Goal: Transaction & Acquisition: Obtain resource

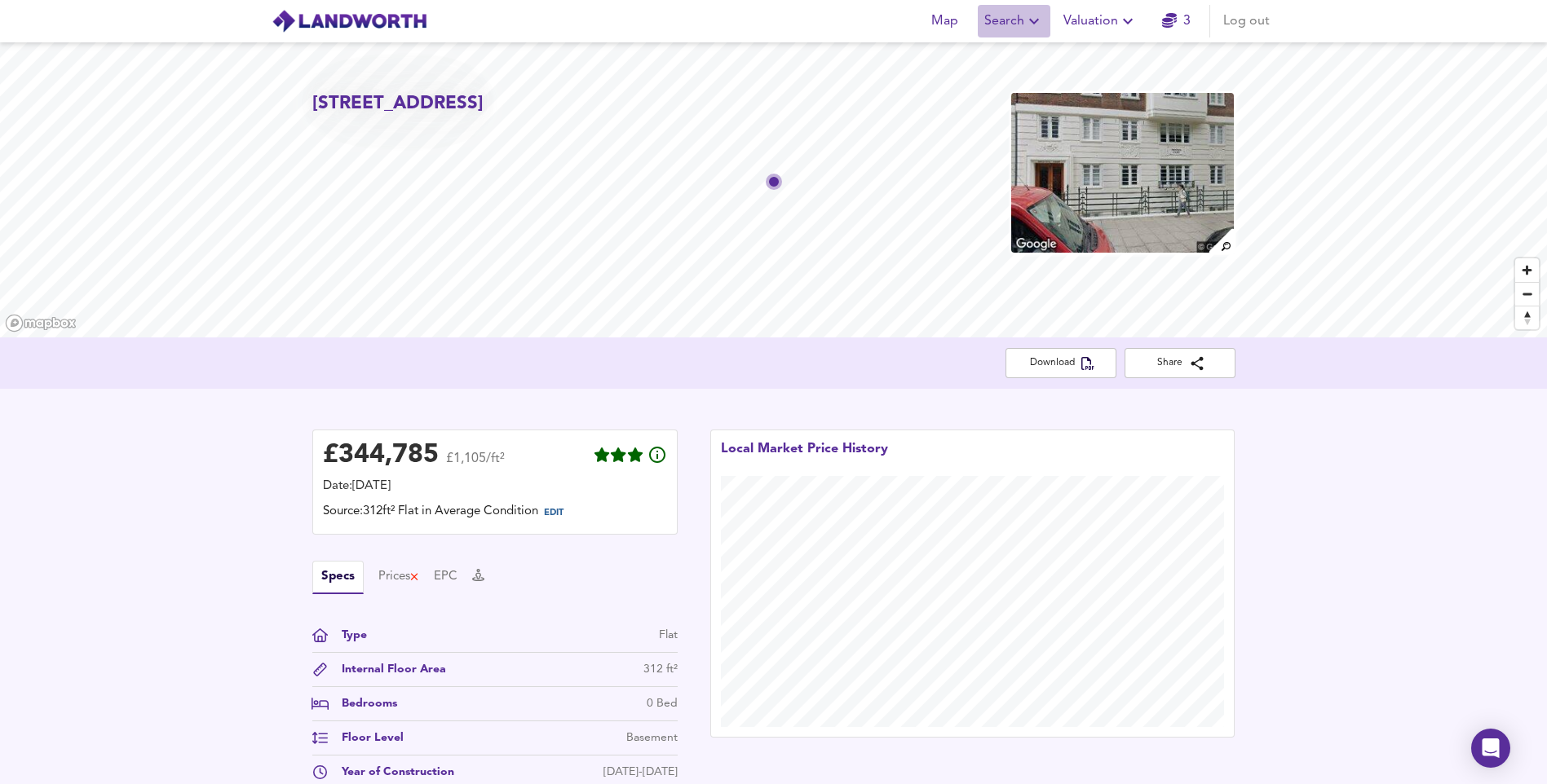
click at [1017, 27] on span "Search" at bounding box center [1014, 20] width 60 height 23
click at [1007, 52] on li "New Search" at bounding box center [1013, 59] width 161 height 29
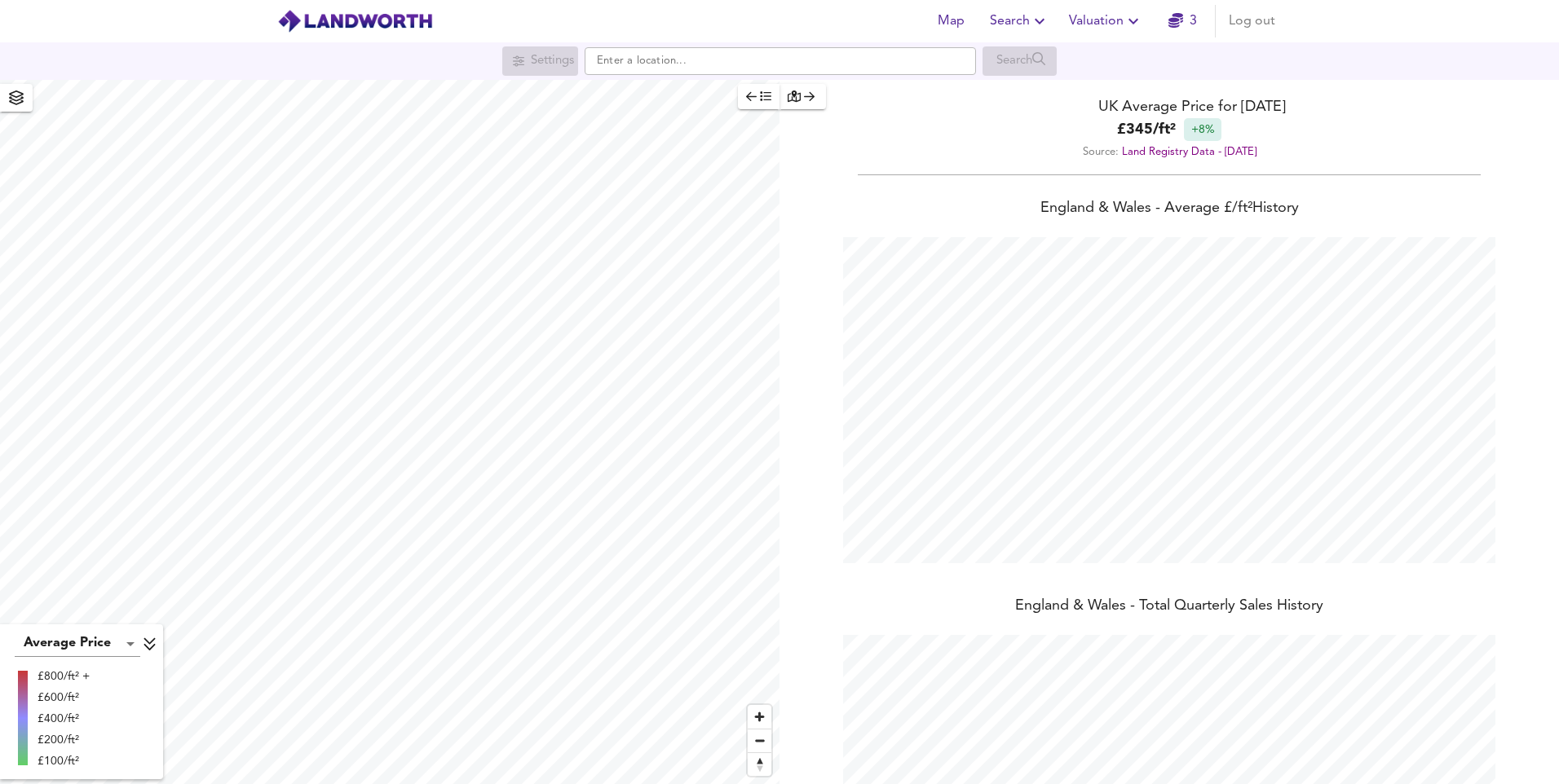
scroll to position [784, 1559]
click at [668, 67] on input "text" at bounding box center [780, 61] width 392 height 27
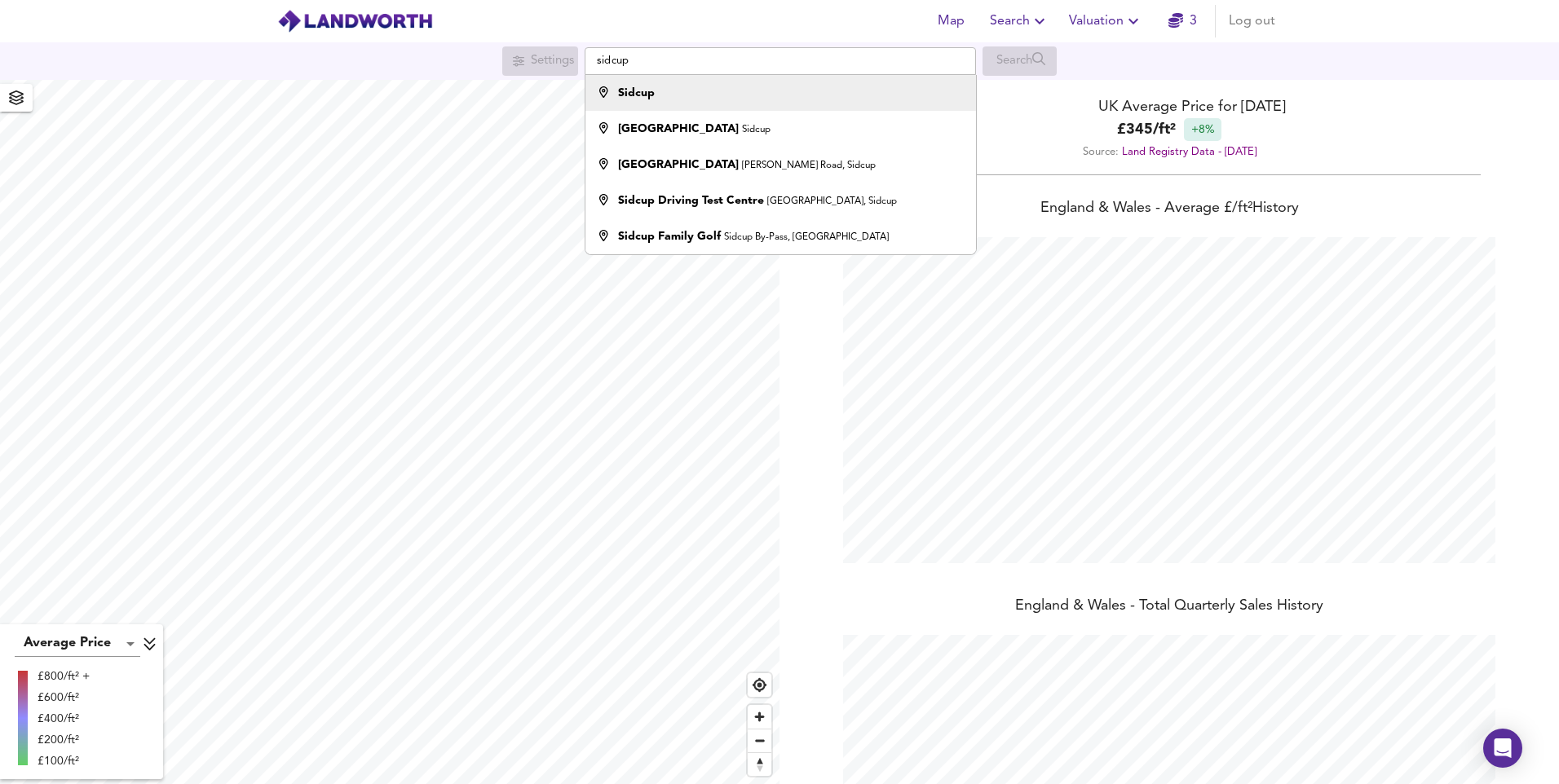
click at [698, 96] on div "Sidcup" at bounding box center [777, 92] width 375 height 16
type input "Sidcup"
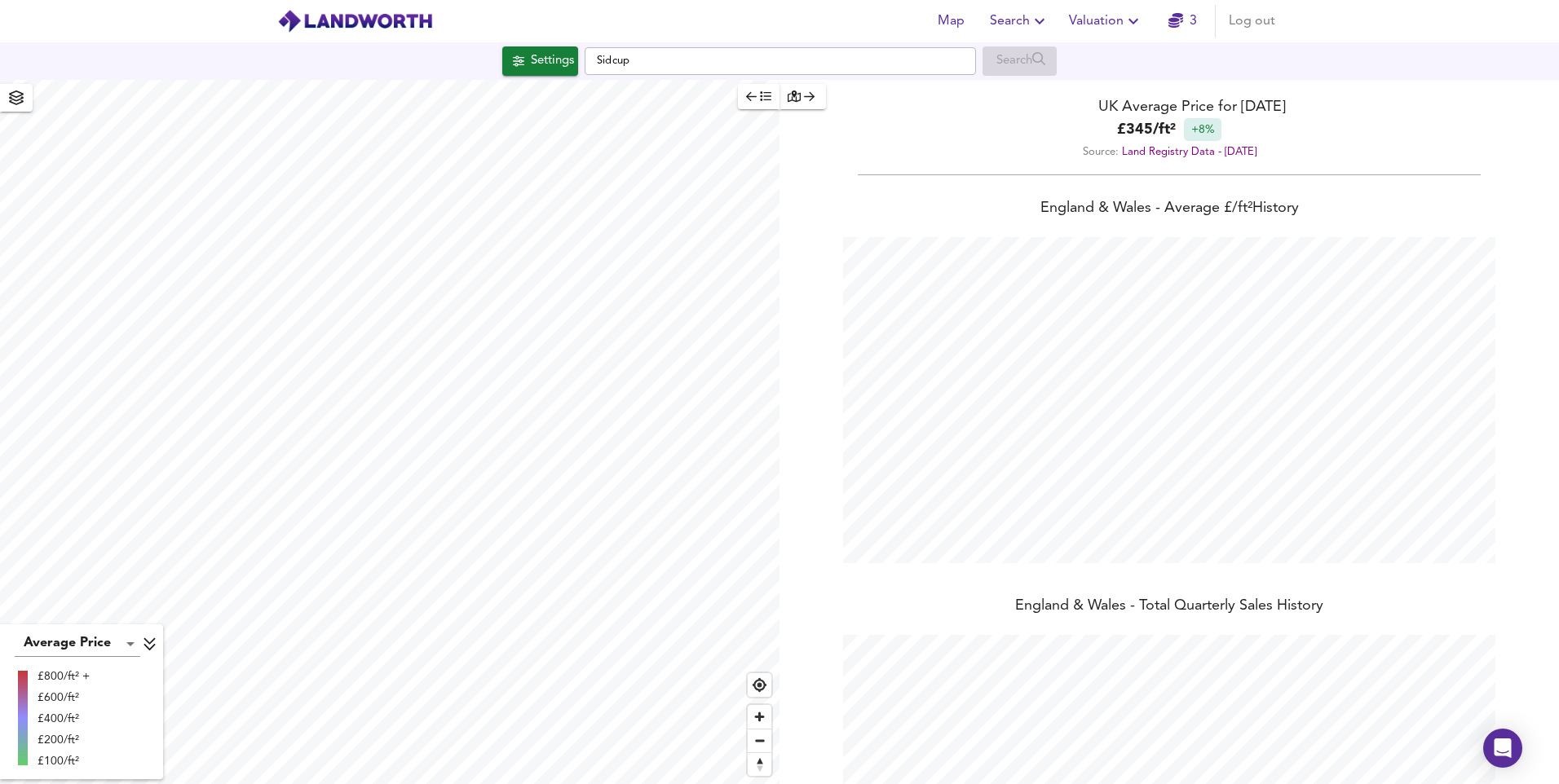
checkbox input "false"
checkbox input "true"
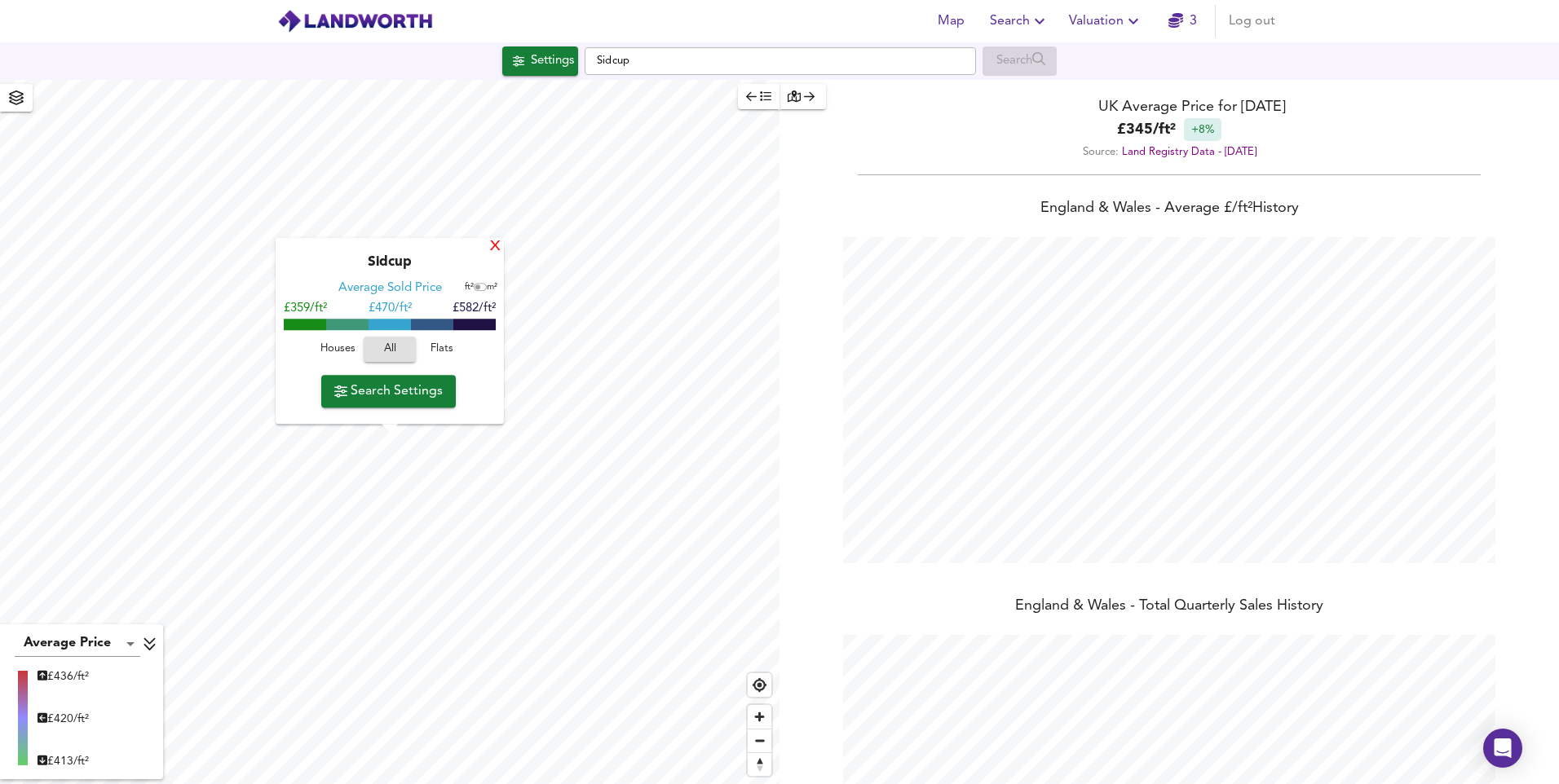
click at [497, 247] on div "X" at bounding box center [495, 247] width 14 height 15
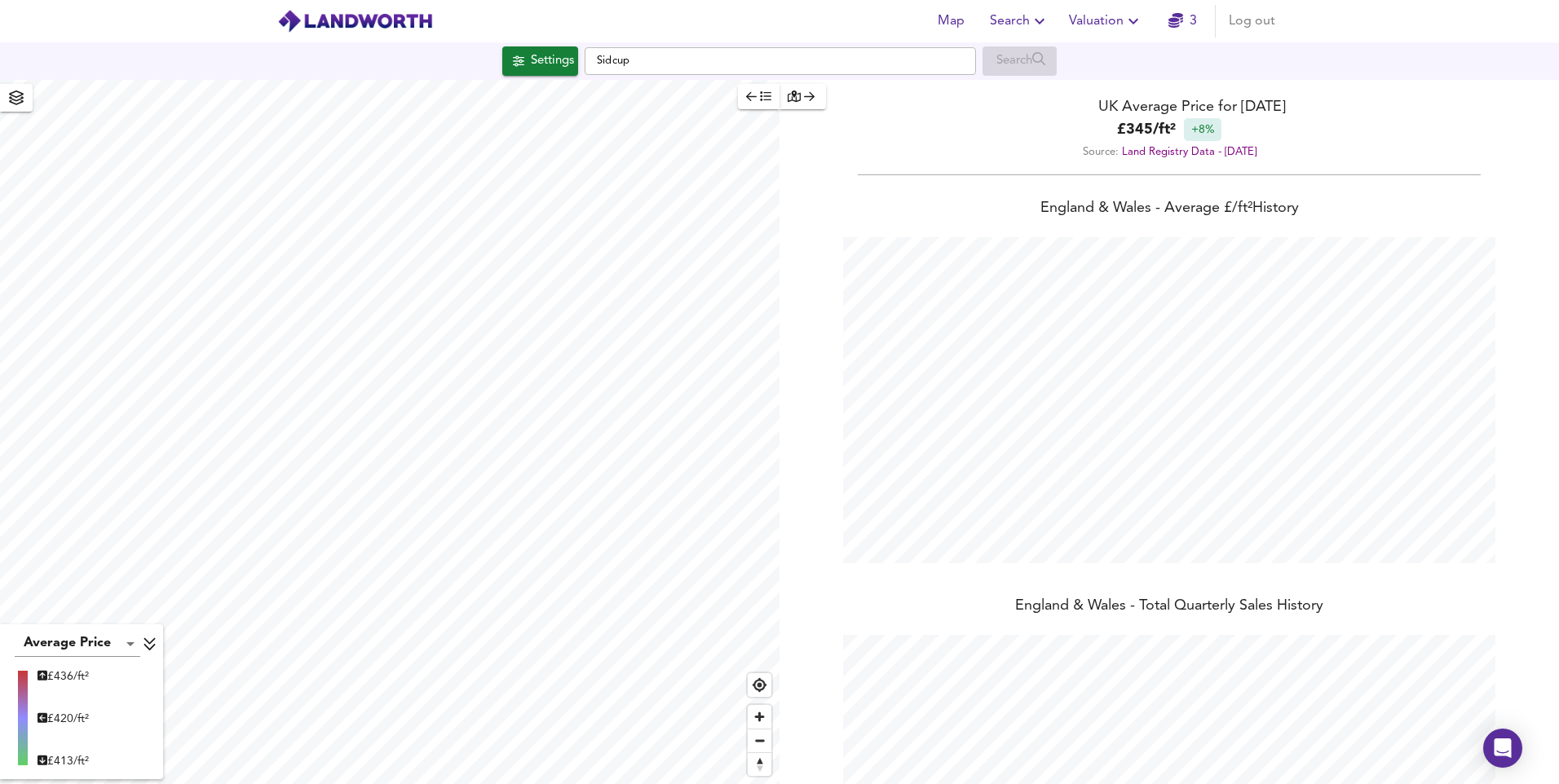
type input "1578"
click at [539, 72] on div "Settings" at bounding box center [552, 61] width 44 height 21
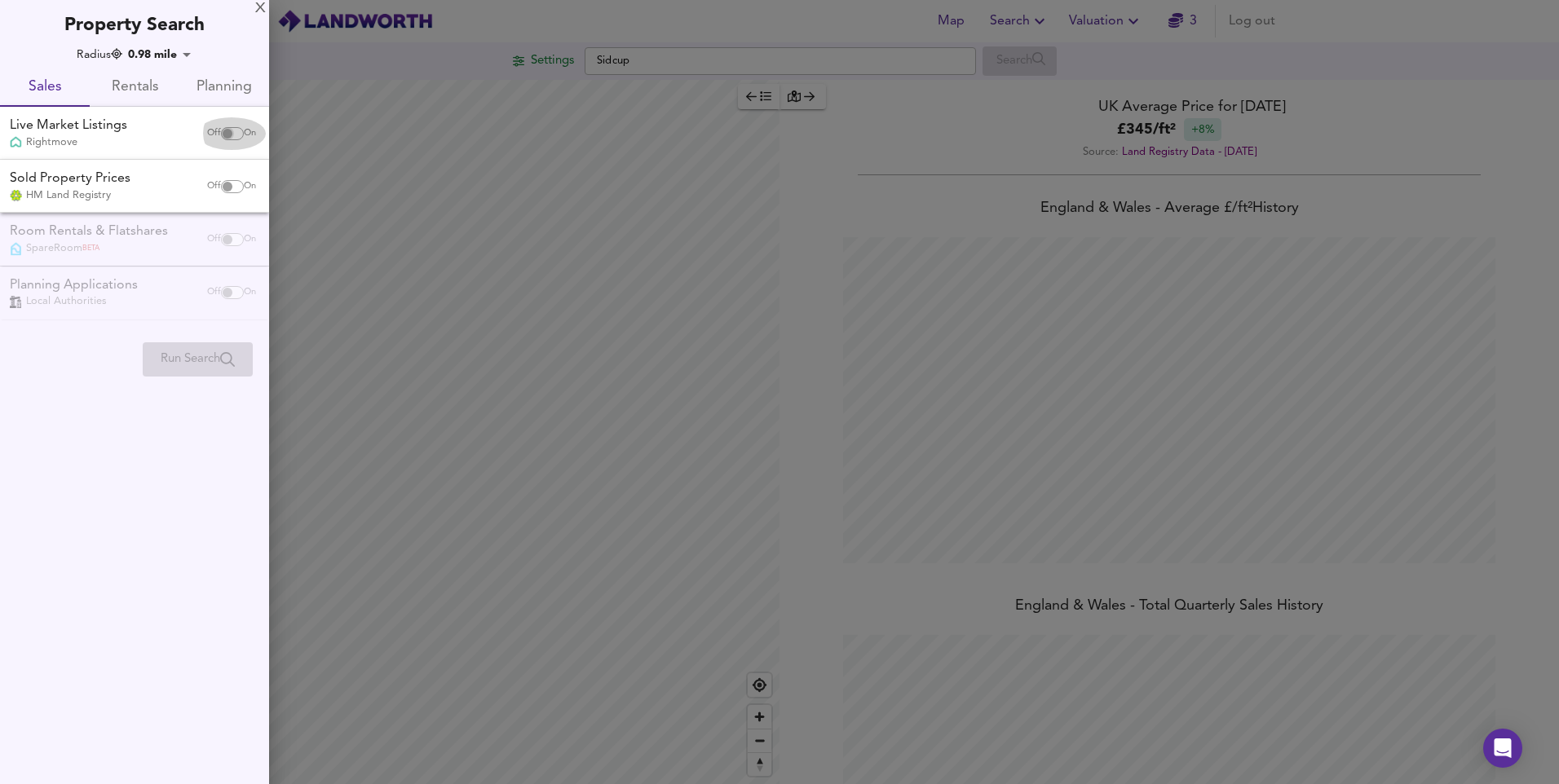
click at [218, 131] on input "checkbox" at bounding box center [228, 133] width 39 height 13
checkbox input "true"
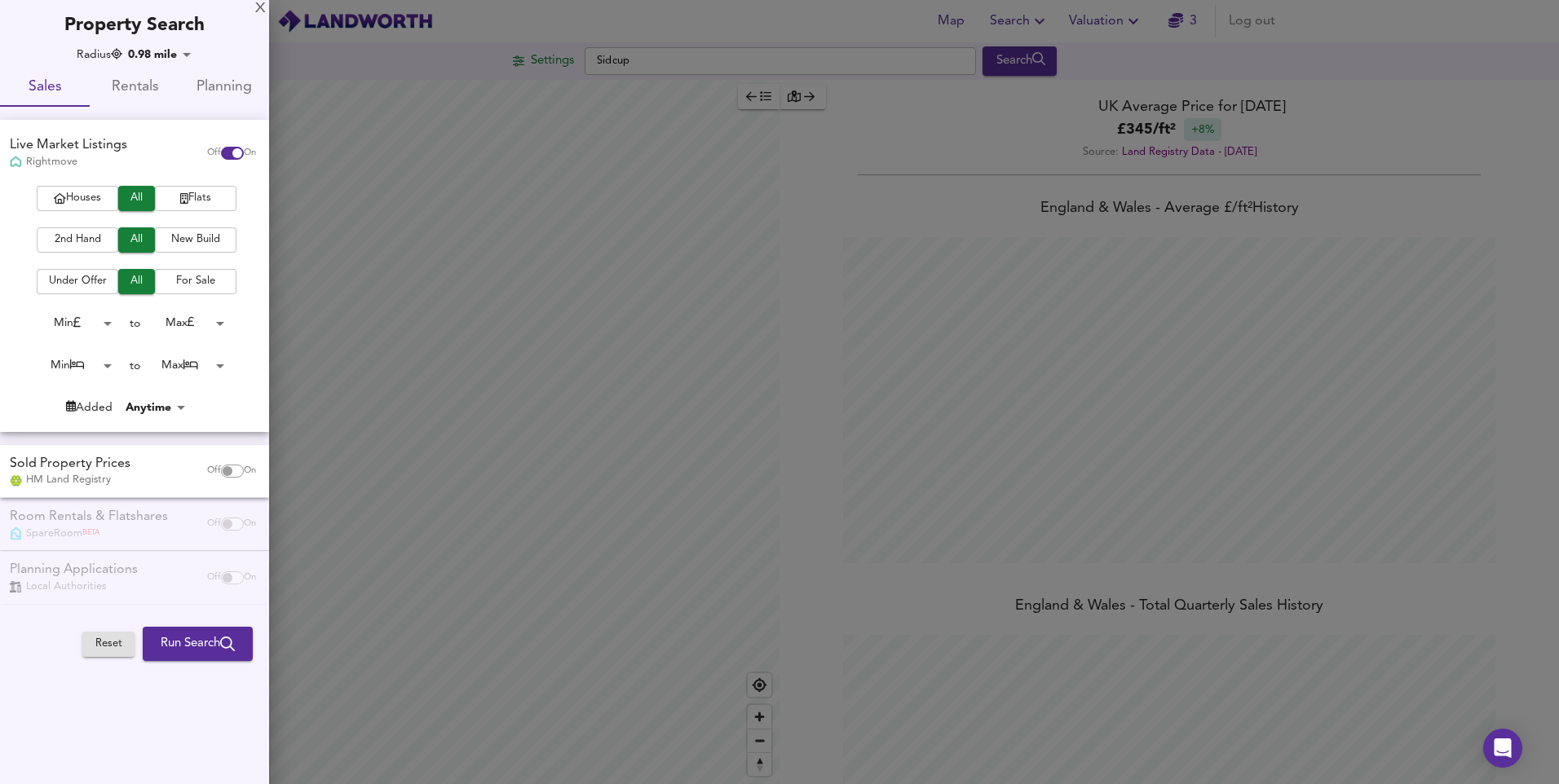
click at [89, 241] on span "2nd Hand" at bounding box center [78, 240] width 65 height 19
click at [214, 279] on span "For Sale" at bounding box center [195, 282] width 65 height 19
click at [206, 651] on span "Run Search" at bounding box center [197, 643] width 74 height 21
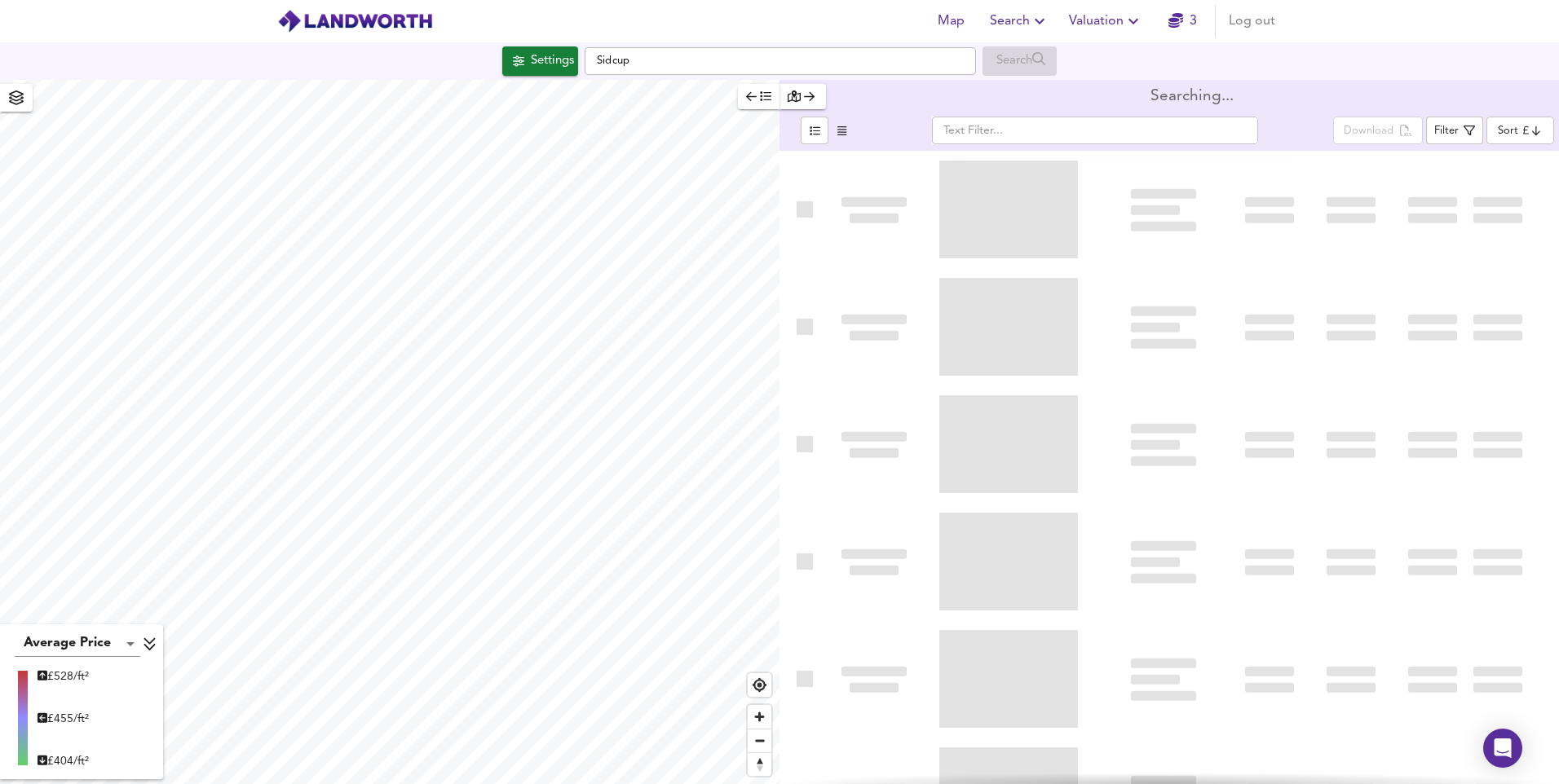
type input "bestdeal"
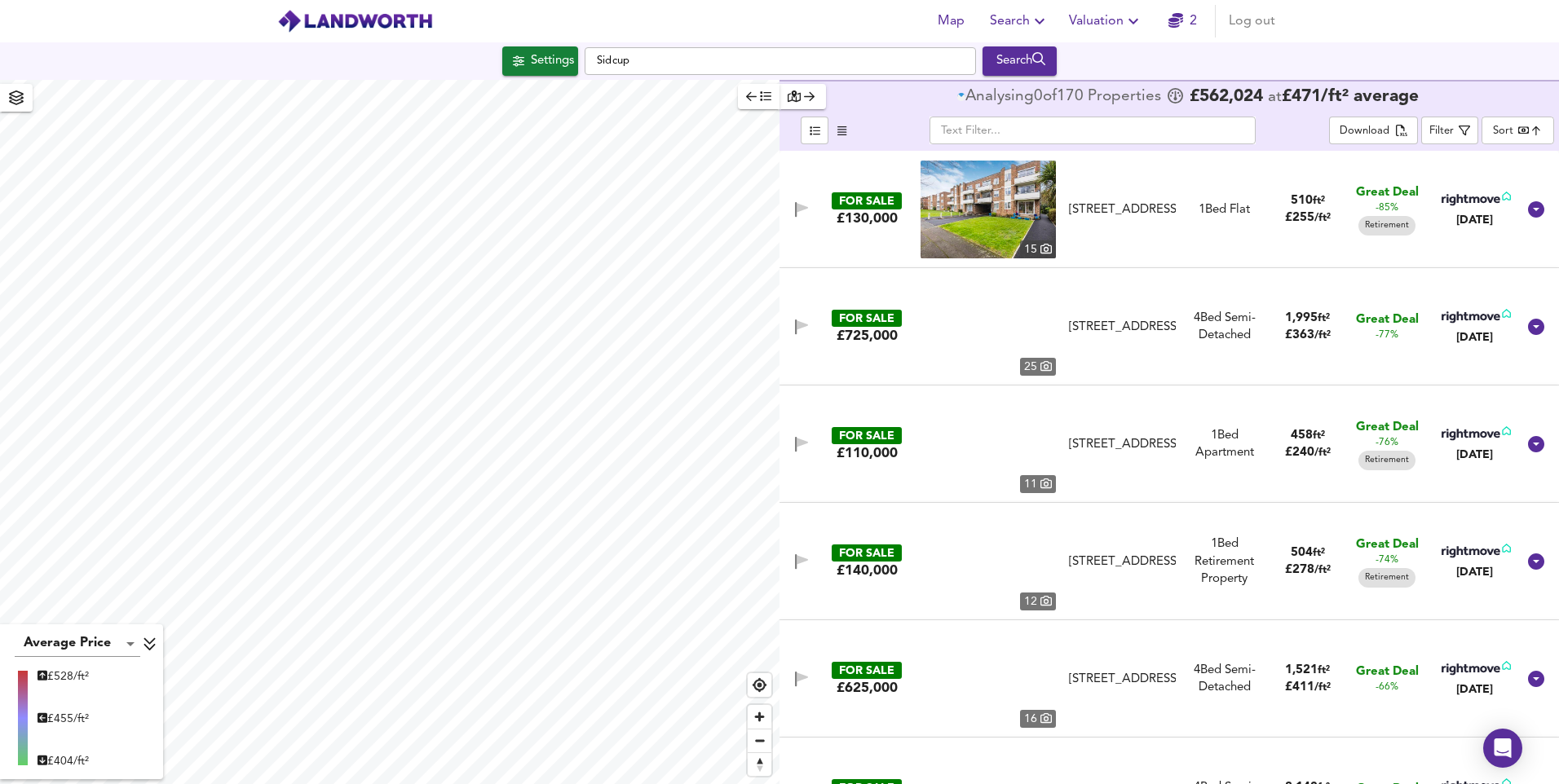
click at [749, 97] on icon "button" at bounding box center [751, 96] width 10 height 9
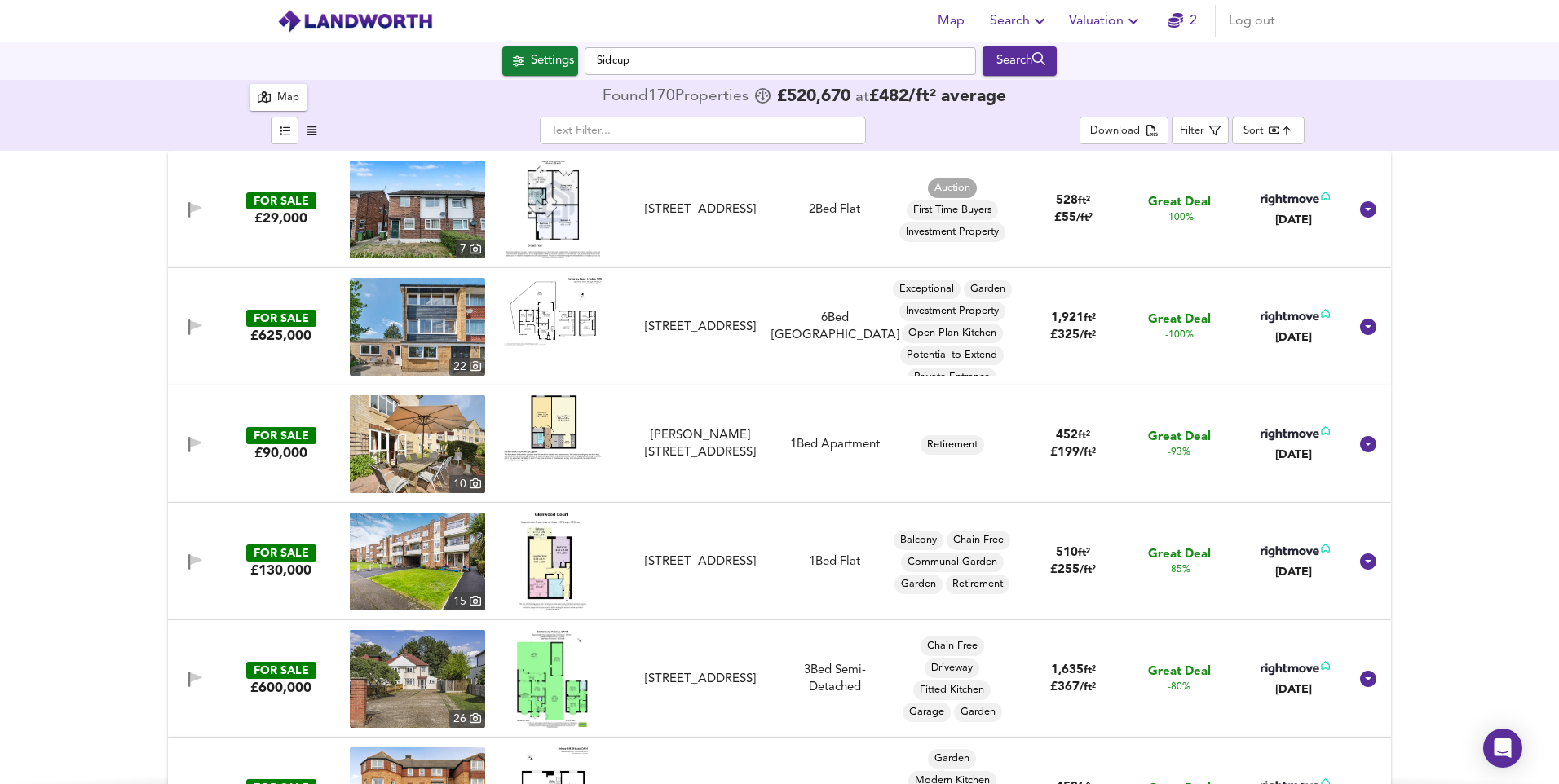
click at [1242, 141] on body "Map Search Valuation 2 Log out Settings Sidcup Search 170 Results Average Price…" at bounding box center [779, 392] width 1559 height 784
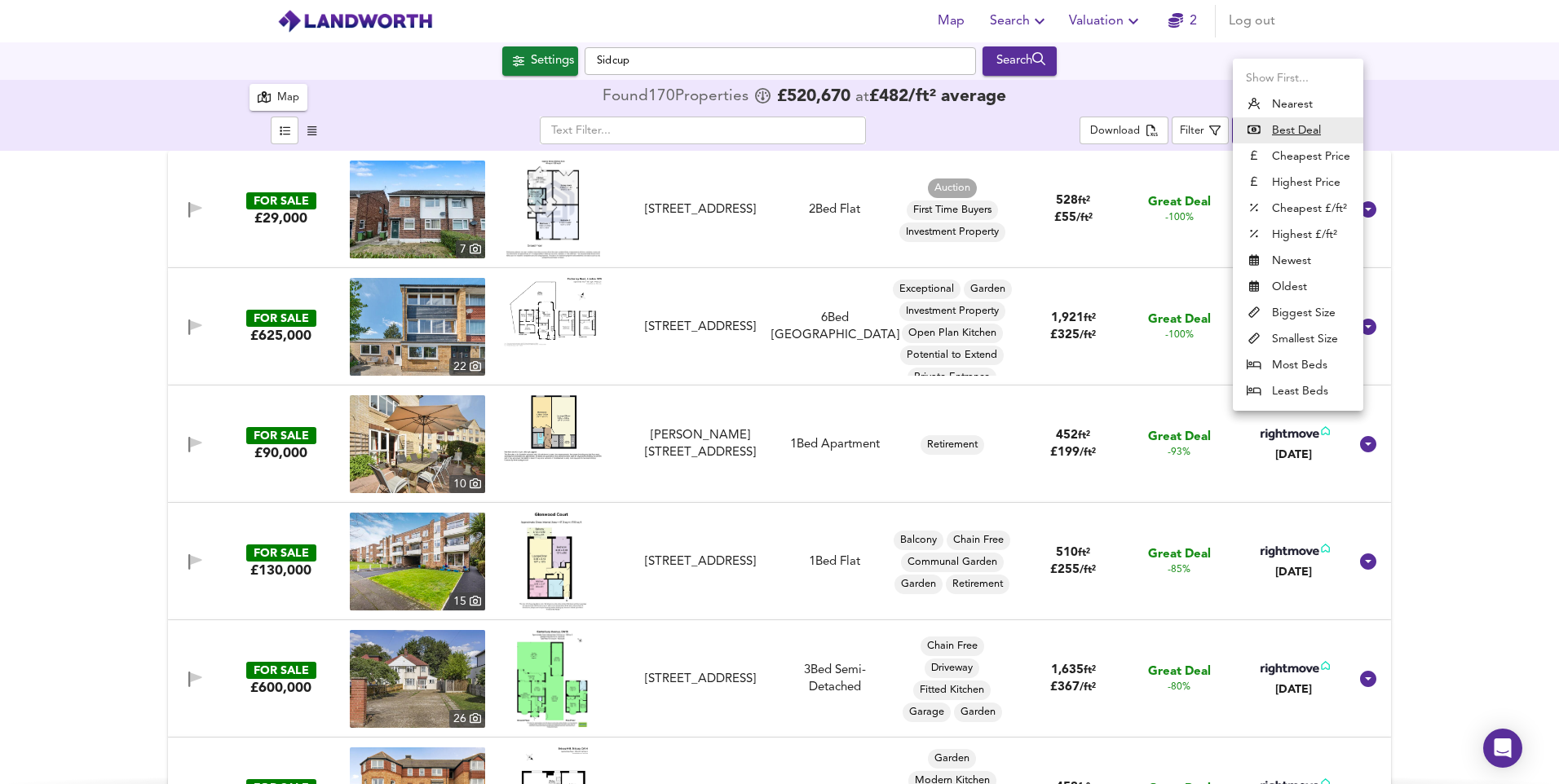
click at [1207, 125] on div at bounding box center [779, 392] width 1559 height 784
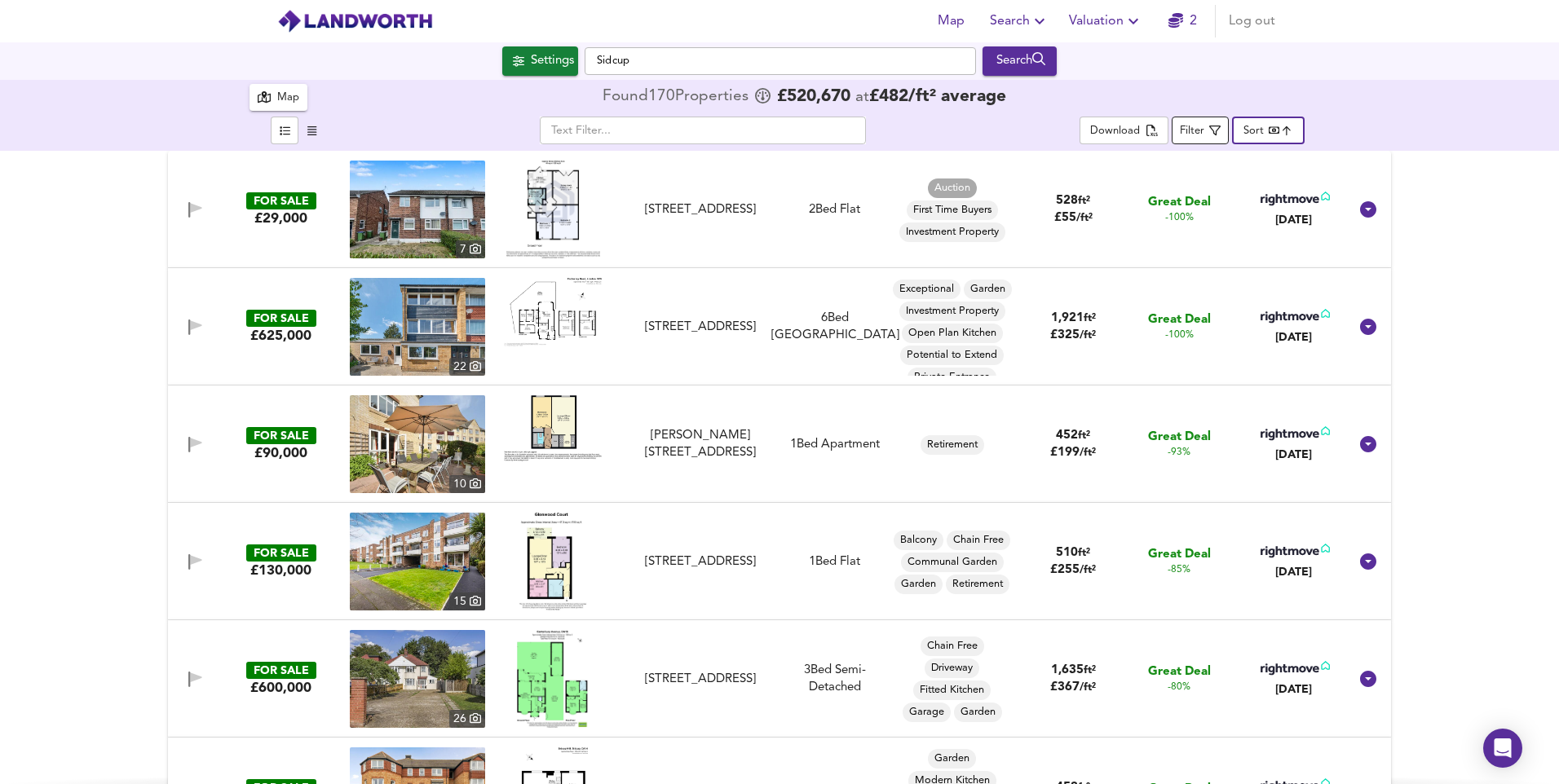
click at [1201, 127] on div "Filter" at bounding box center [1192, 131] width 25 height 19
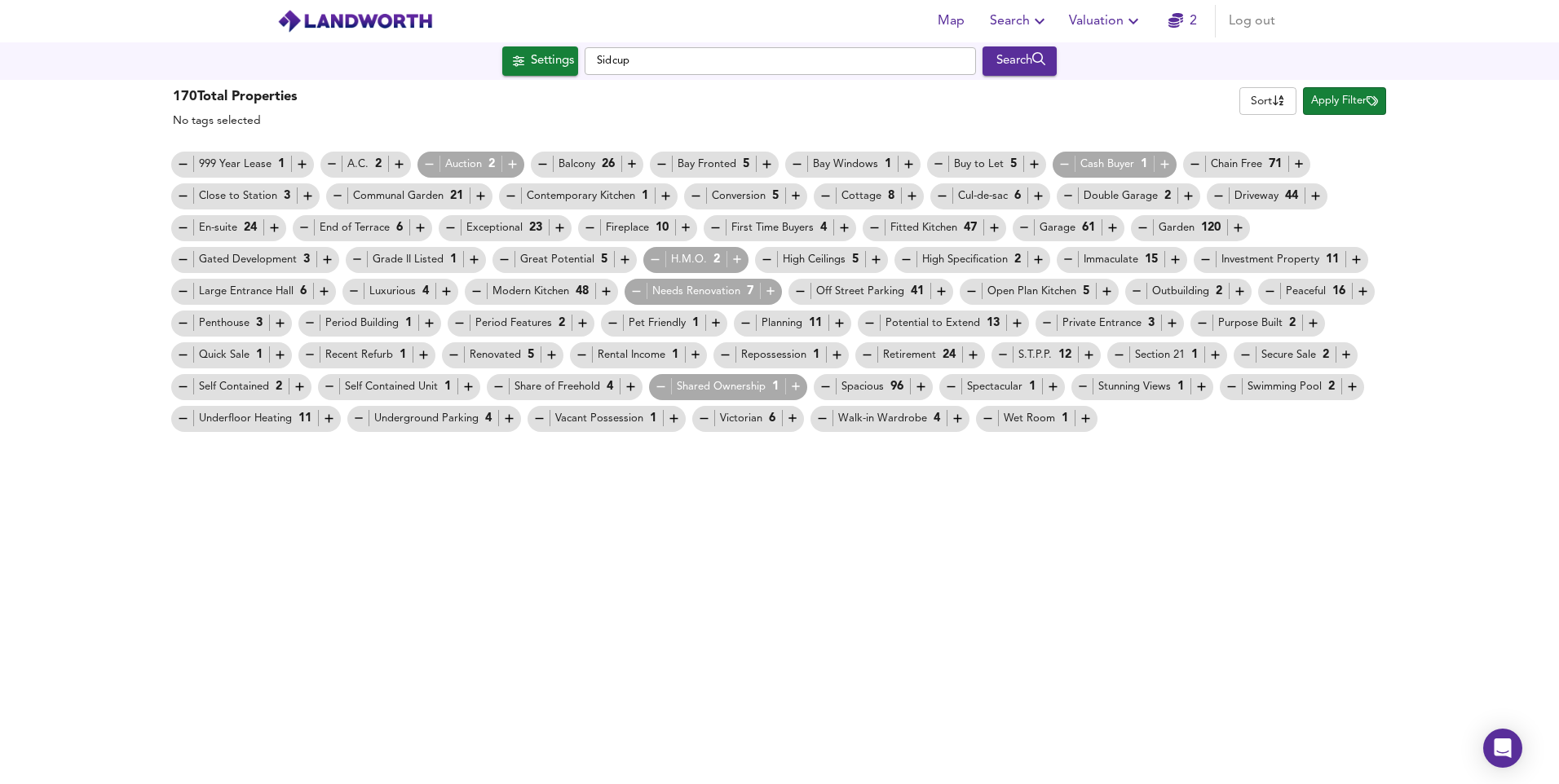
click at [665, 392] on icon "button" at bounding box center [660, 386] width 14 height 14
click at [974, 355] on icon "button" at bounding box center [973, 356] width 9 height 9
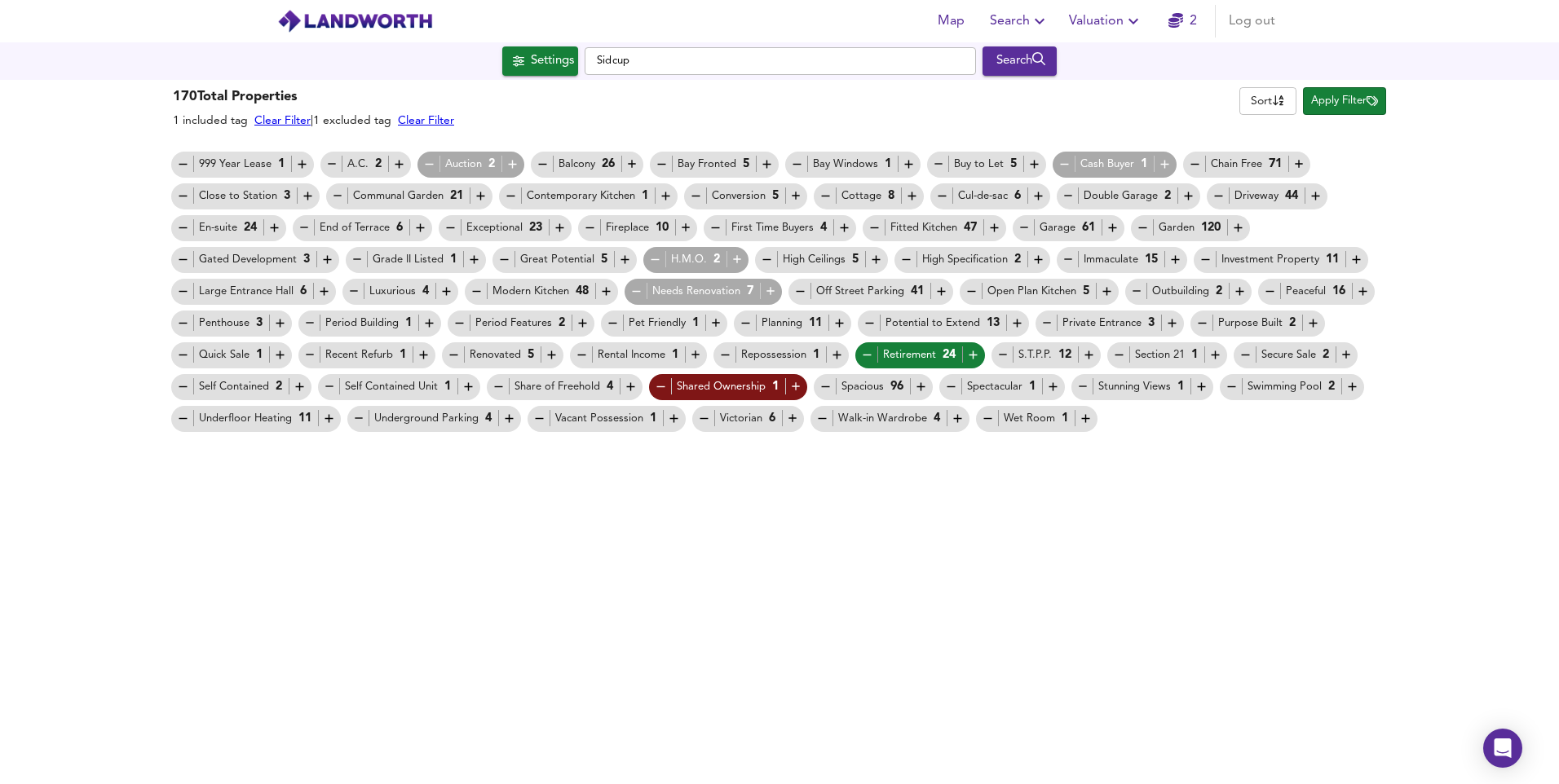
click at [867, 358] on icon "button" at bounding box center [867, 355] width 14 height 14
click at [773, 289] on icon "button" at bounding box center [771, 291] width 14 height 14
click at [351, 259] on icon "button" at bounding box center [358, 259] width 14 height 14
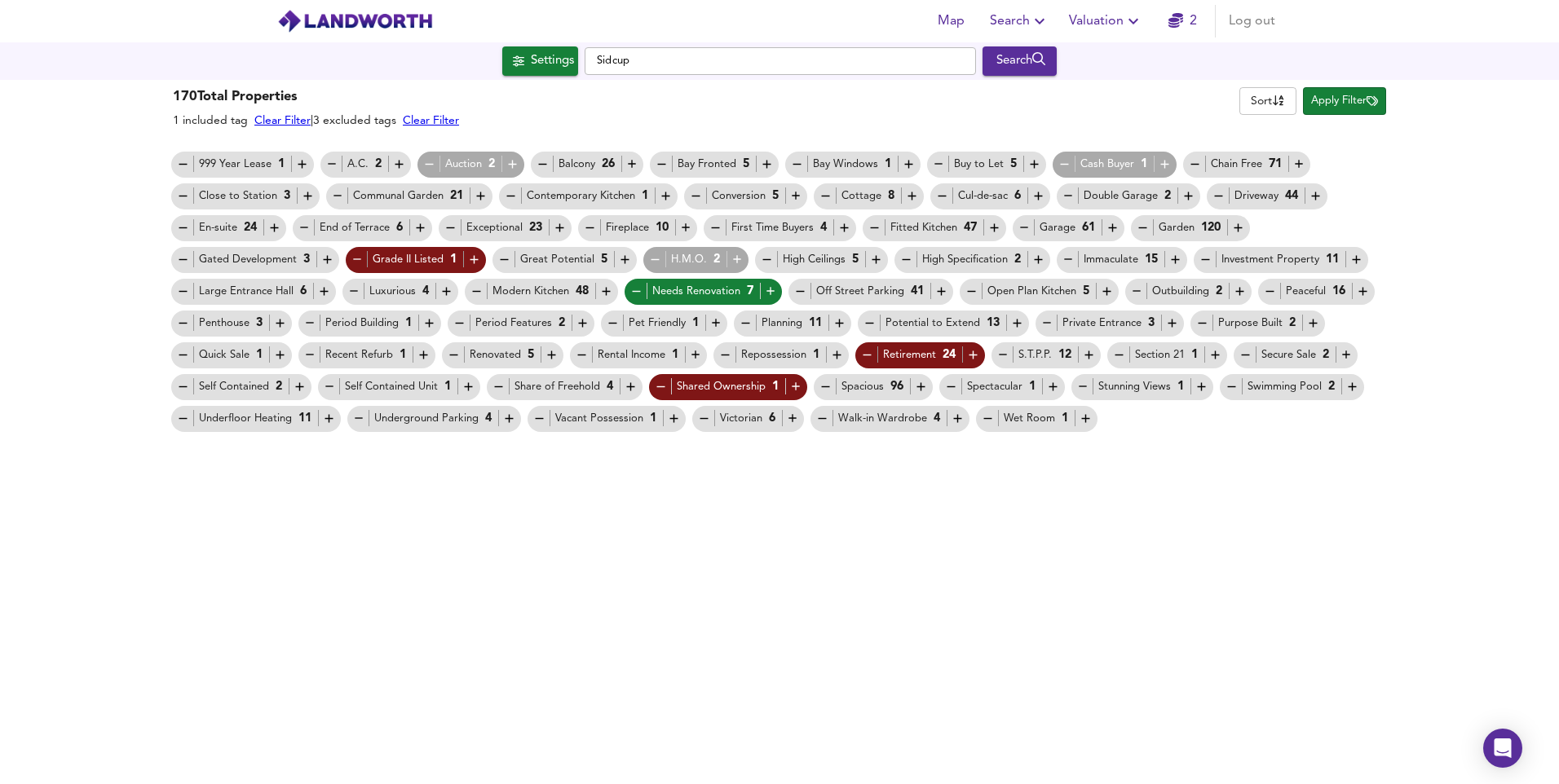
click at [843, 234] on icon "button" at bounding box center [844, 228] width 14 height 14
click at [715, 225] on icon "button" at bounding box center [715, 228] width 14 height 14
click at [1317, 103] on span "Apply Filter" at bounding box center [1344, 102] width 67 height 19
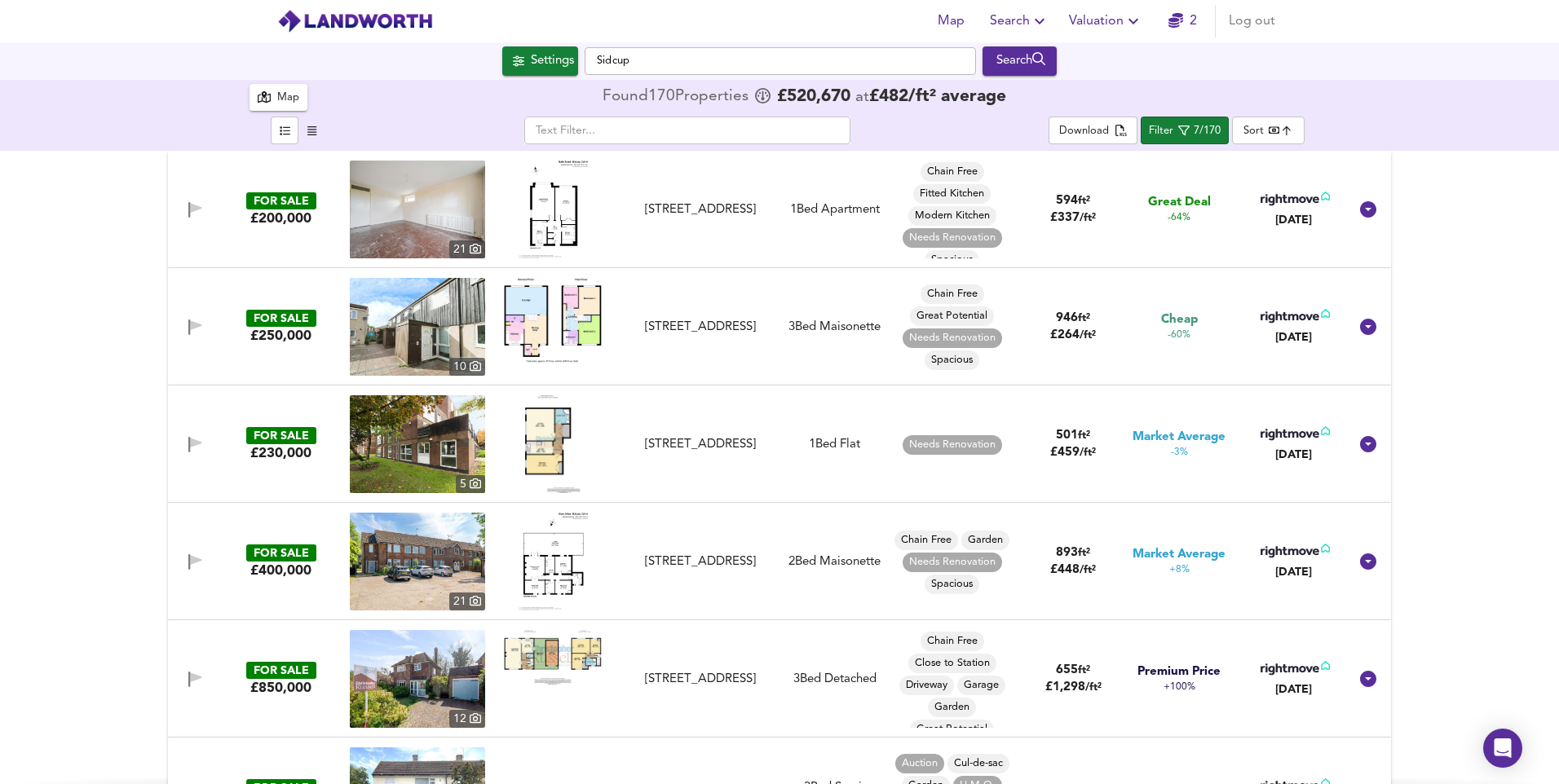
click at [1279, 134] on body "Map Search Valuation 2 Log out Settings Sidcup Search 170 Results Average Price…" at bounding box center [779, 392] width 1559 height 784
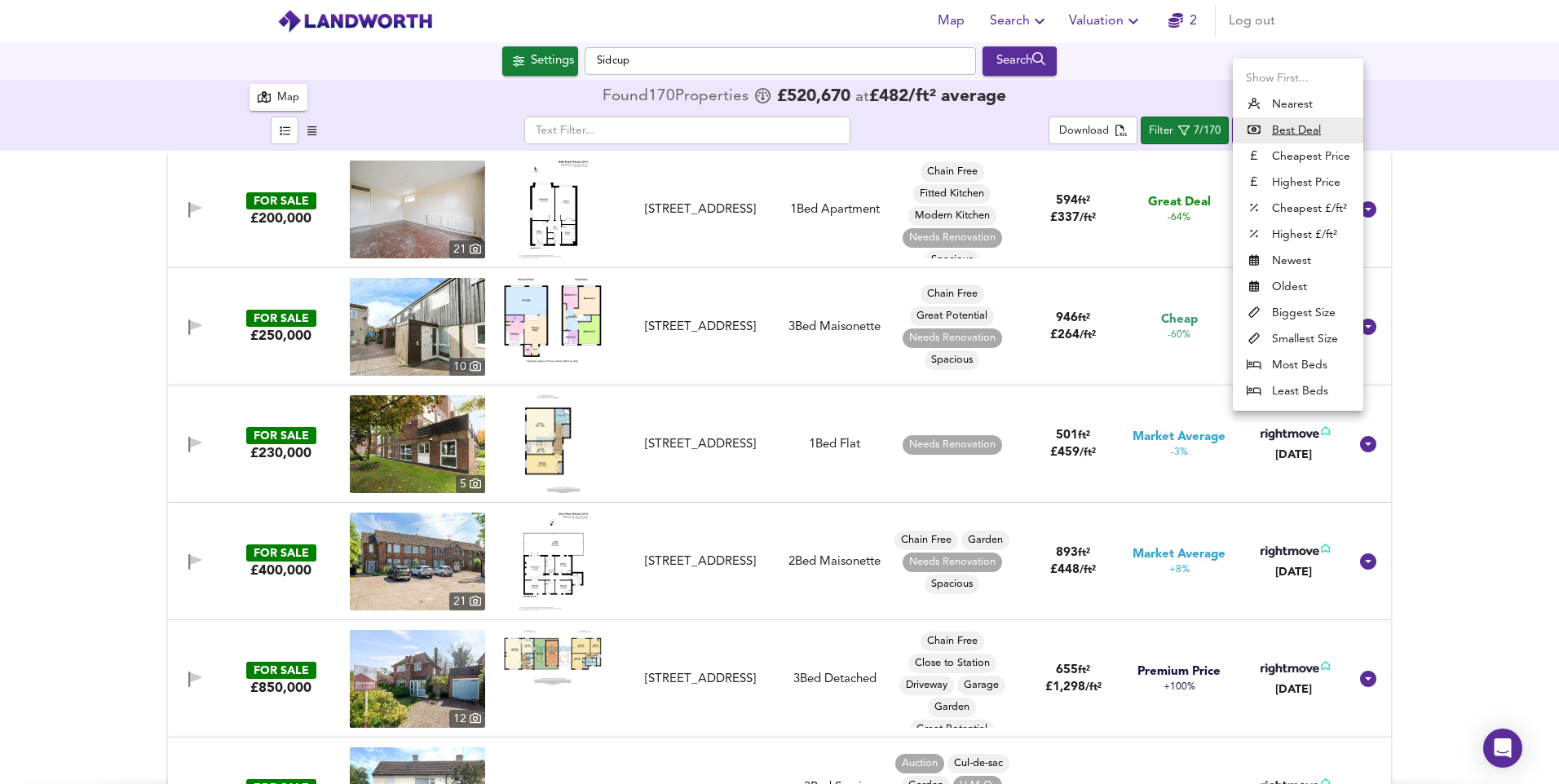
click at [1304, 154] on li "Cheapest Price" at bounding box center [1298, 156] width 131 height 26
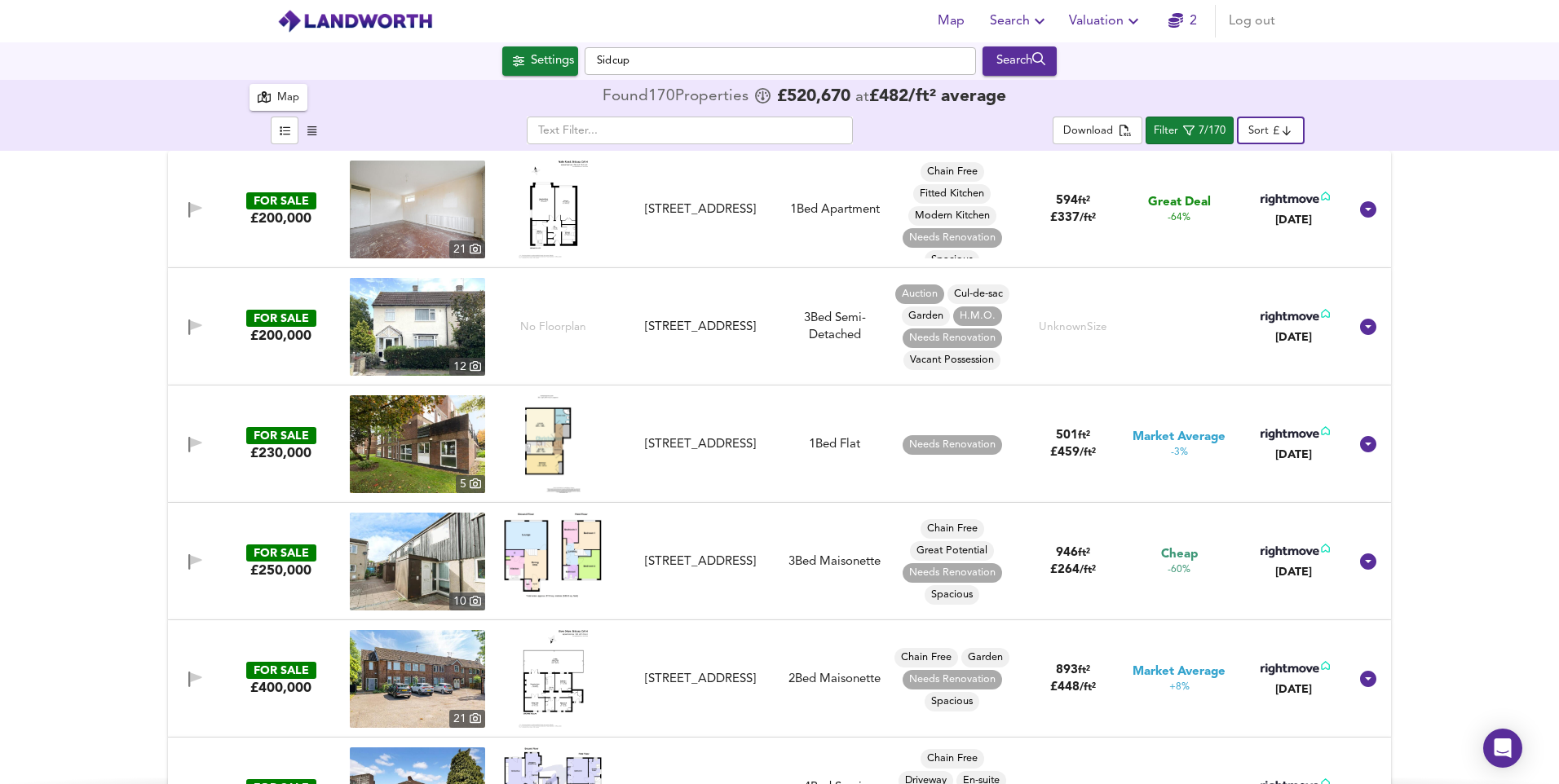
click at [1258, 129] on body "Map Search Valuation 2 Log out Settings Sidcup Search 170 Results Average Price…" at bounding box center [779, 392] width 1559 height 784
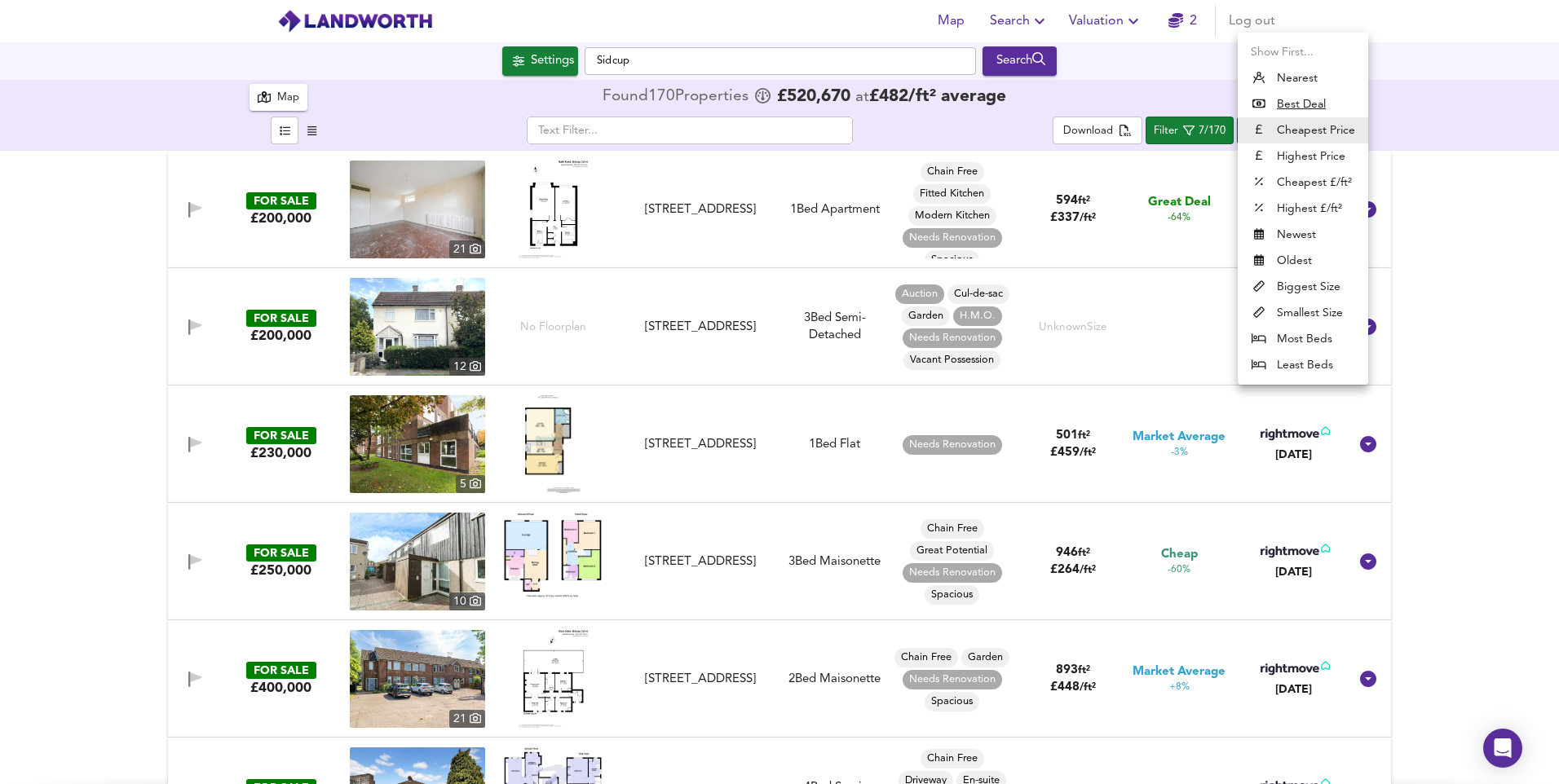
click at [1294, 101] on u "Best Deal" at bounding box center [1300, 104] width 49 height 16
type input "bestdeal"
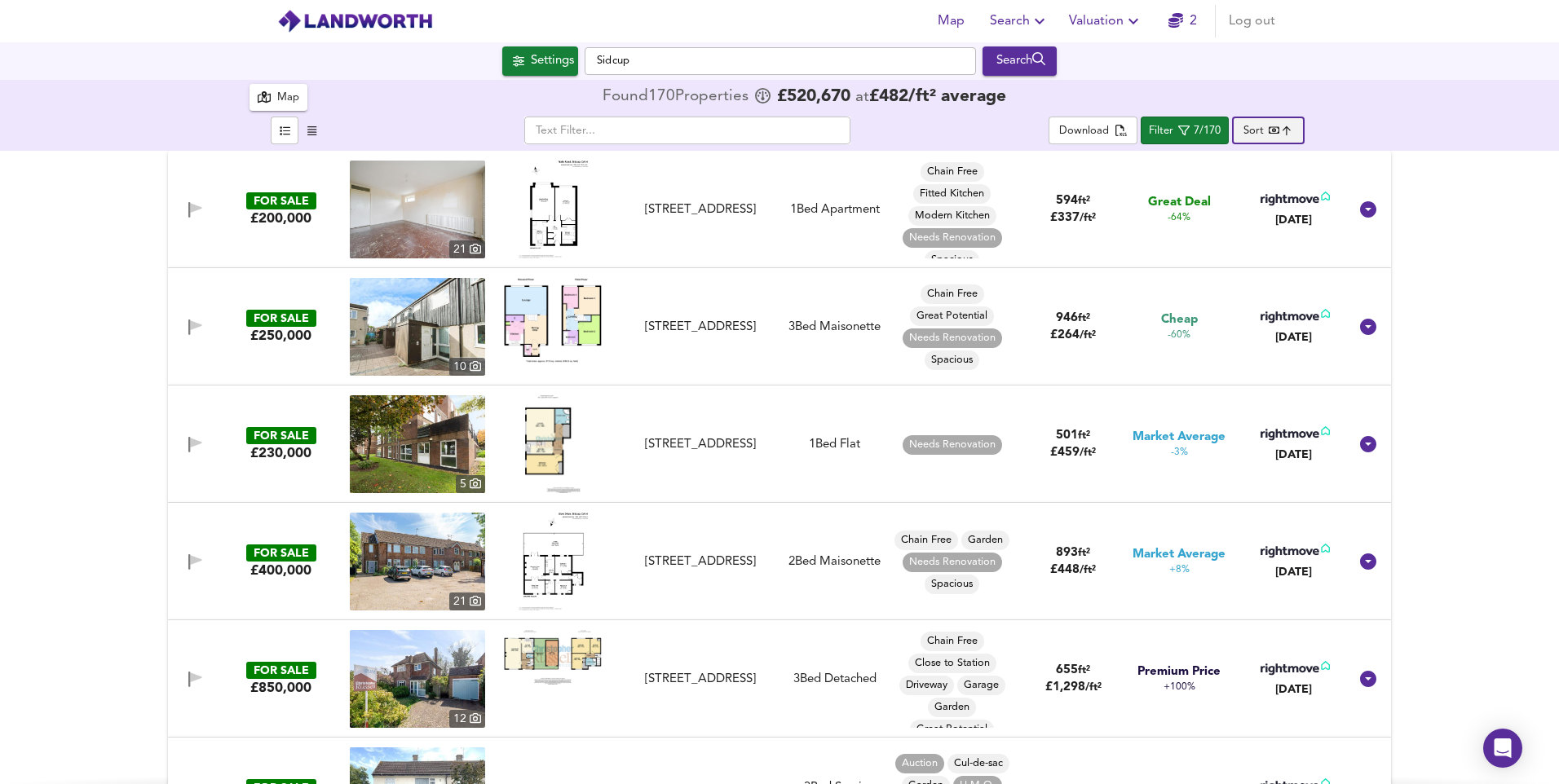
scroll to position [12, 0]
click at [396, 337] on img at bounding box center [417, 327] width 136 height 98
click at [548, 431] on img at bounding box center [552, 444] width 55 height 98
click at [430, 449] on img at bounding box center [417, 444] width 136 height 98
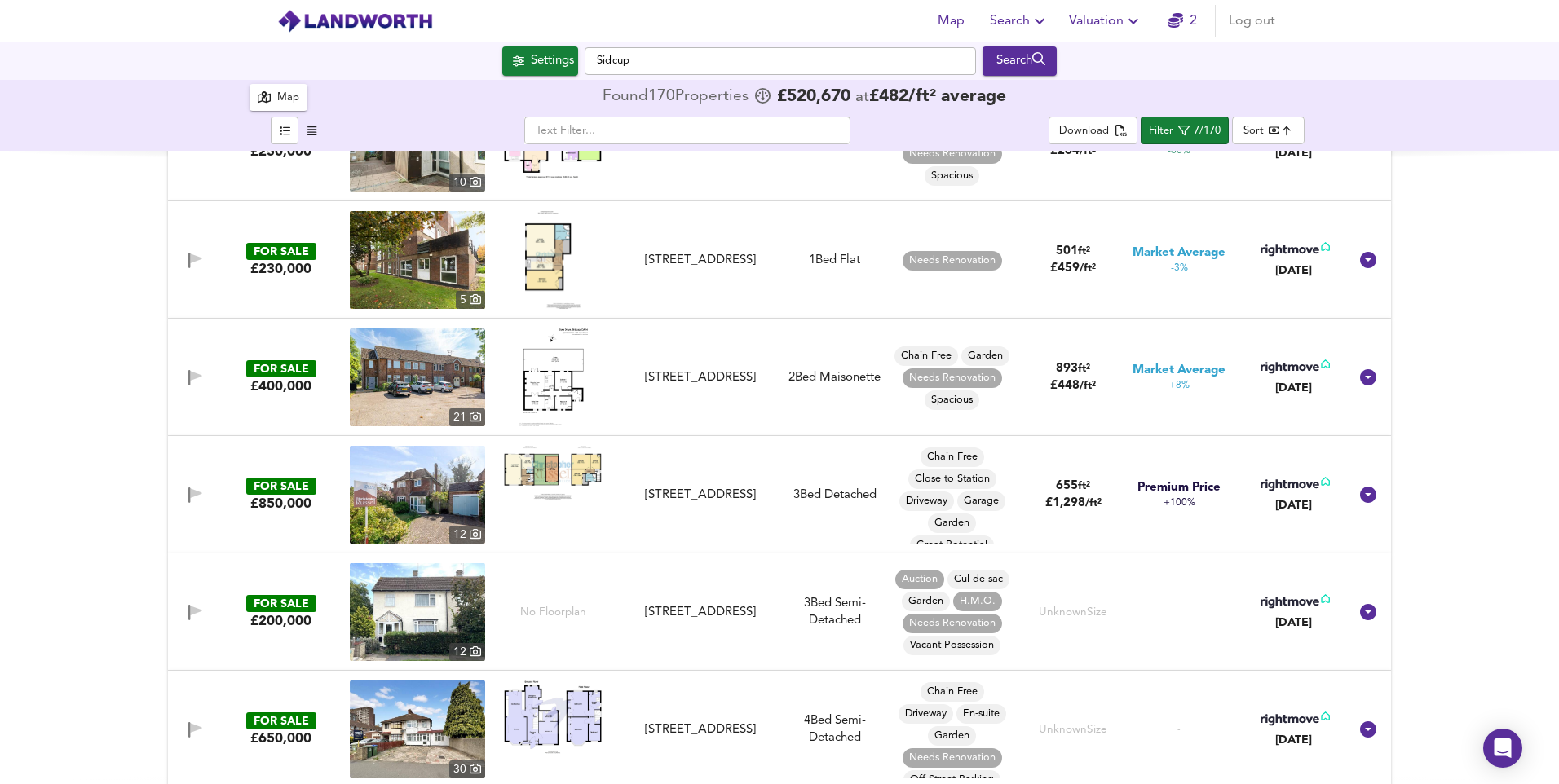
scroll to position [189, 0]
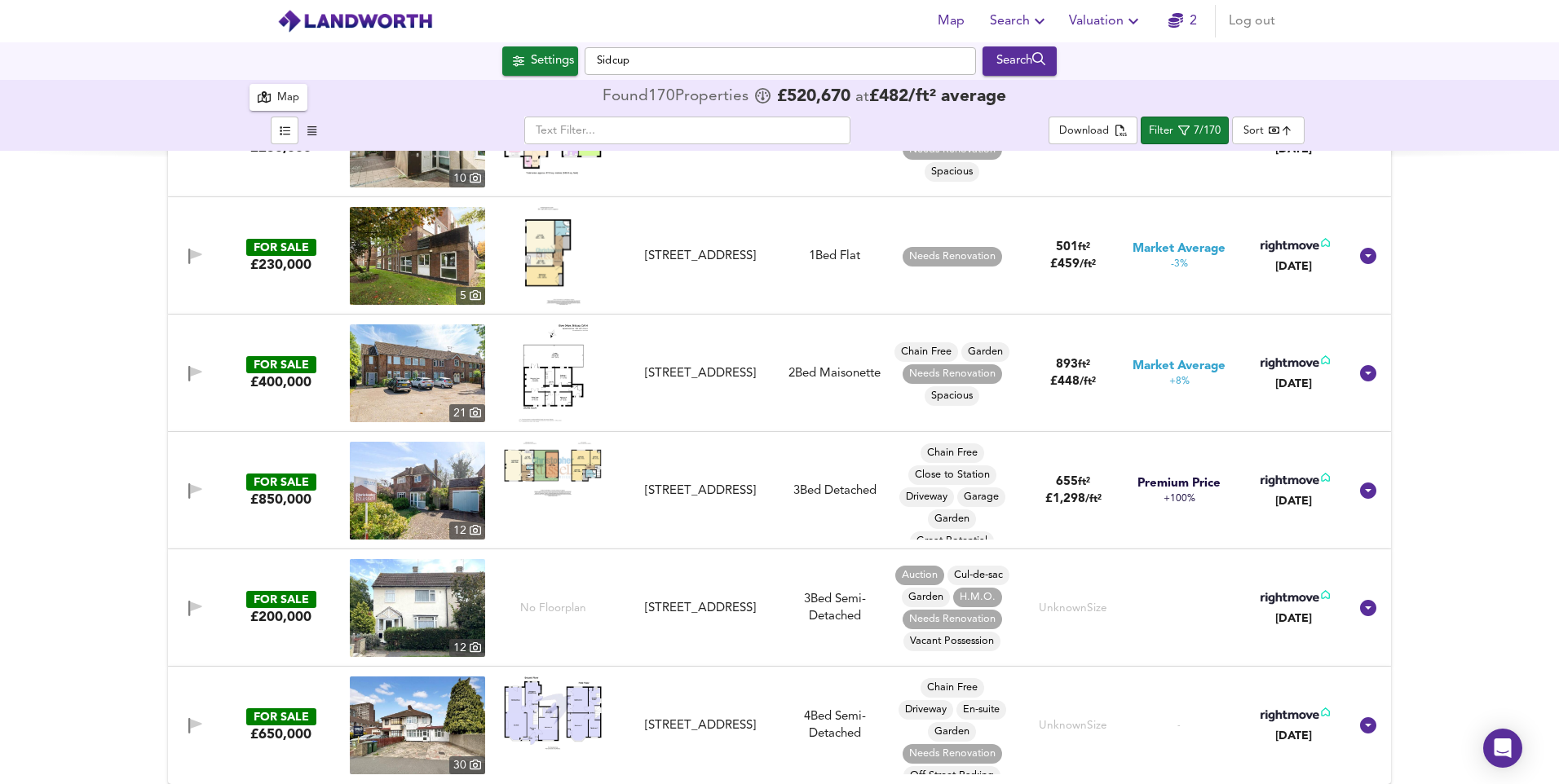
click at [435, 605] on img at bounding box center [417, 607] width 136 height 98
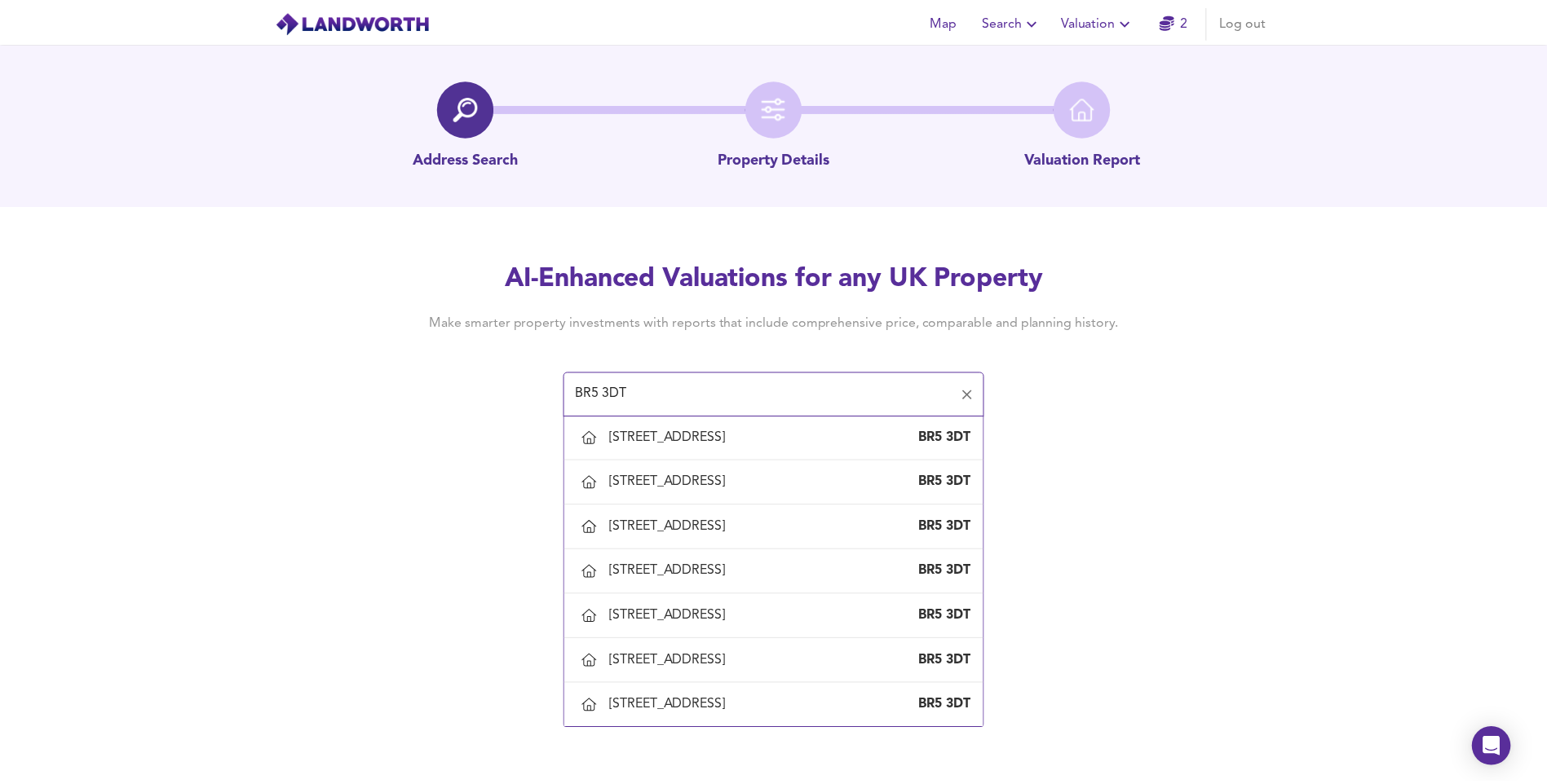
scroll to position [1077, 0]
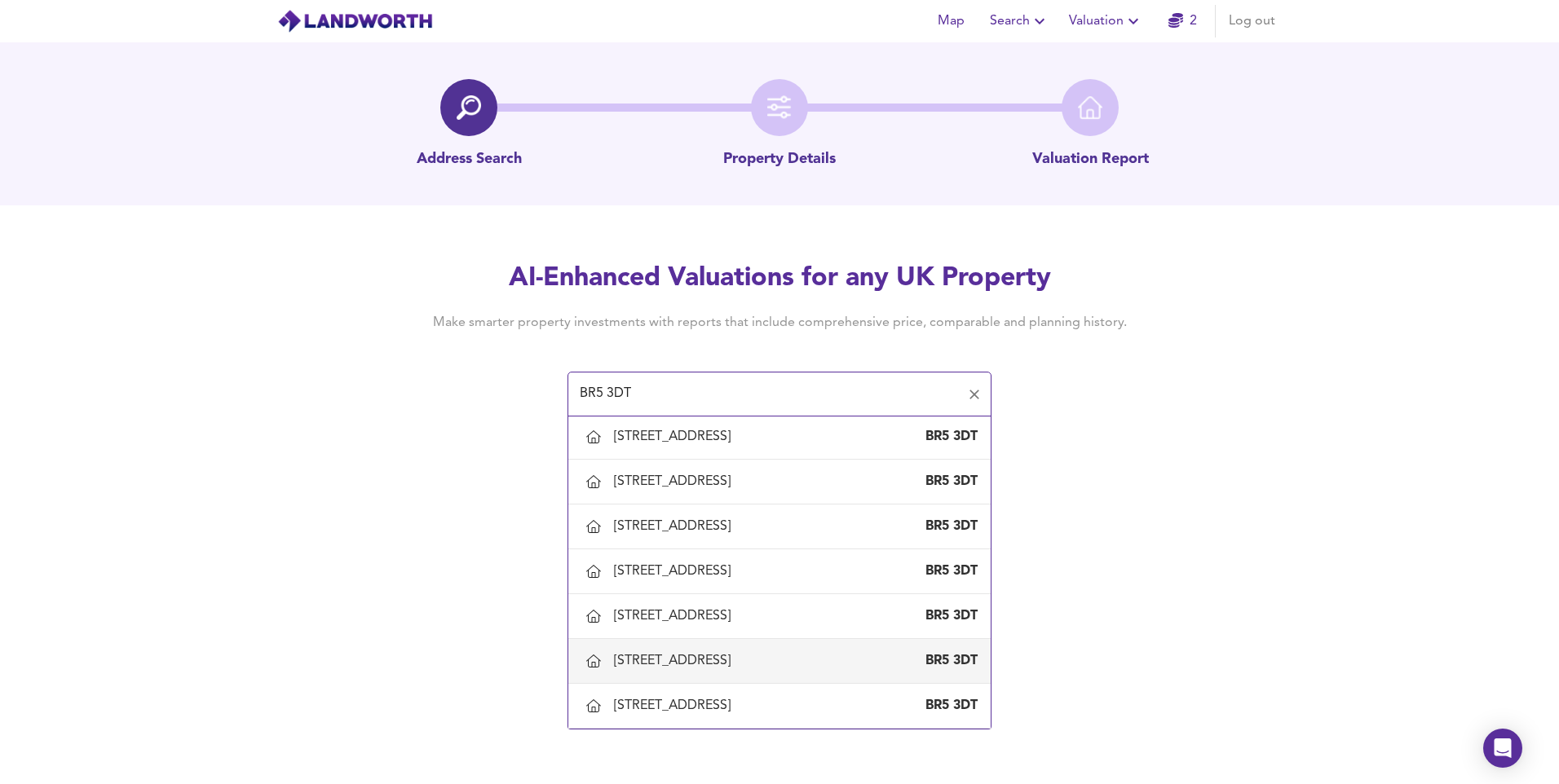
click at [684, 657] on div "35 Ockham Drive, Orpington, Bromley" at bounding box center [676, 660] width 123 height 18
type input "35 Ockham Drive, Orpington, Bromley"
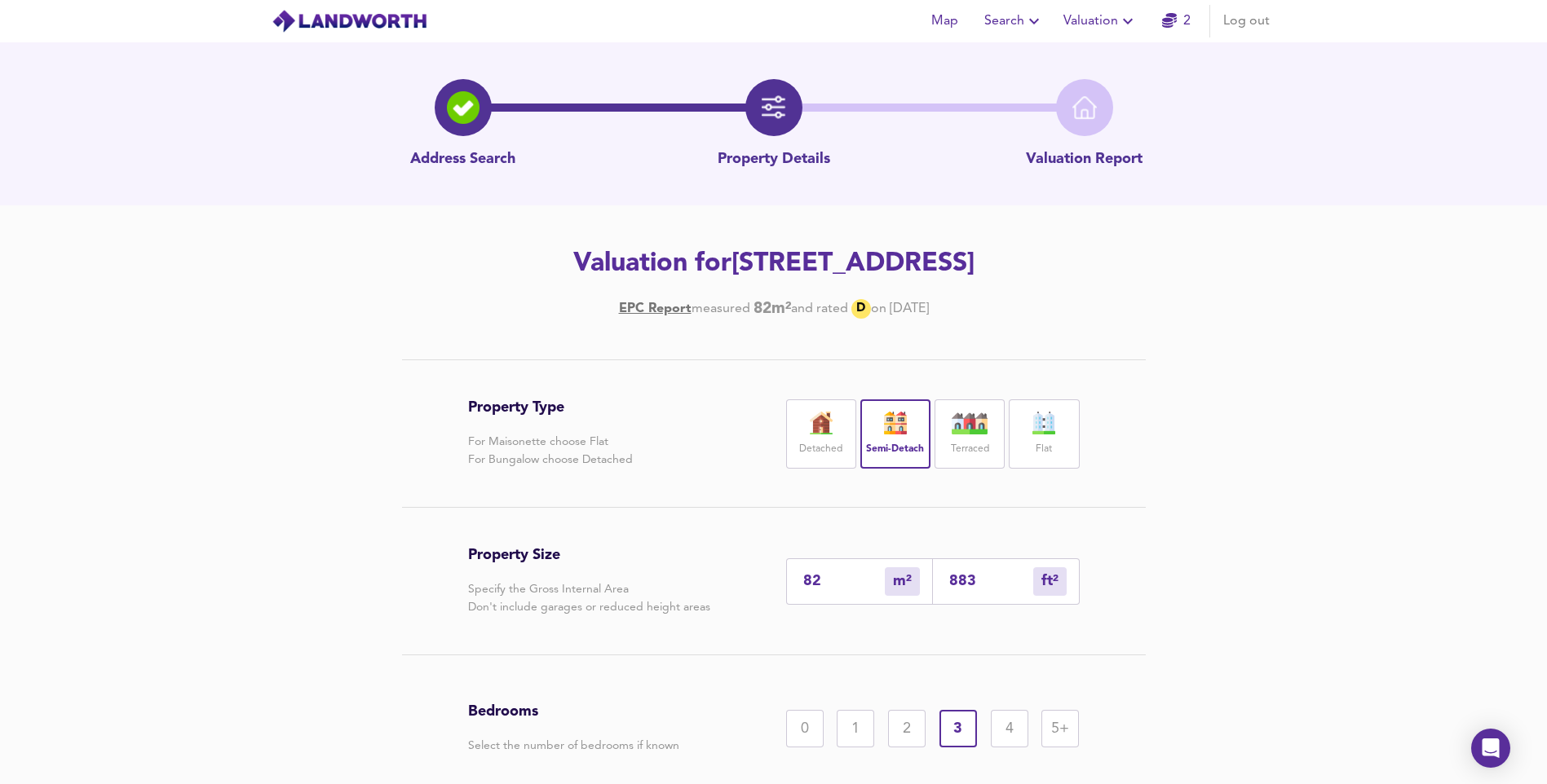
click at [840, 587] on input "82" at bounding box center [844, 582] width 82 height 17
type input "8"
type input "86"
type input "9"
type input "97"
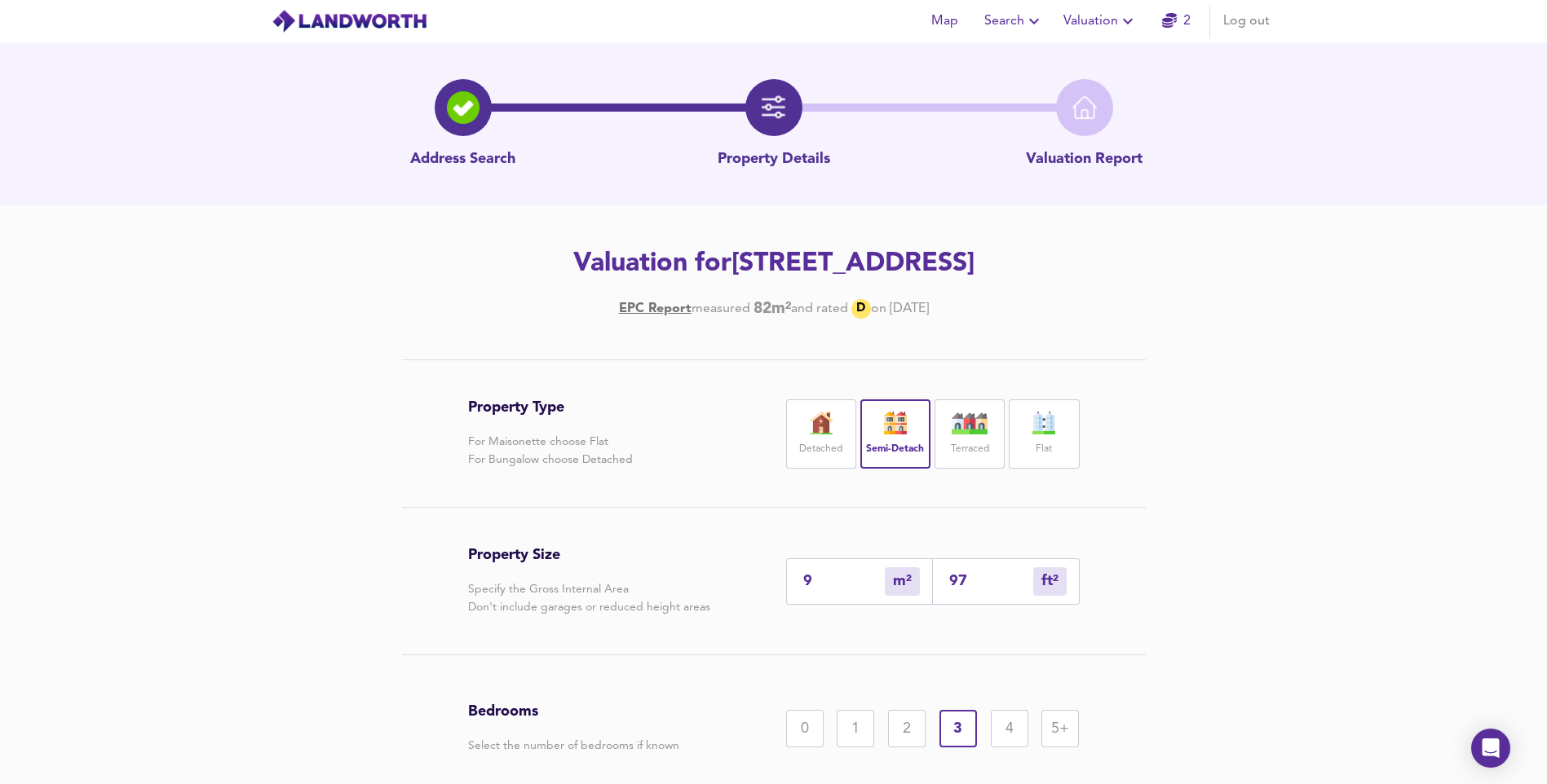
type input "90"
type input "969"
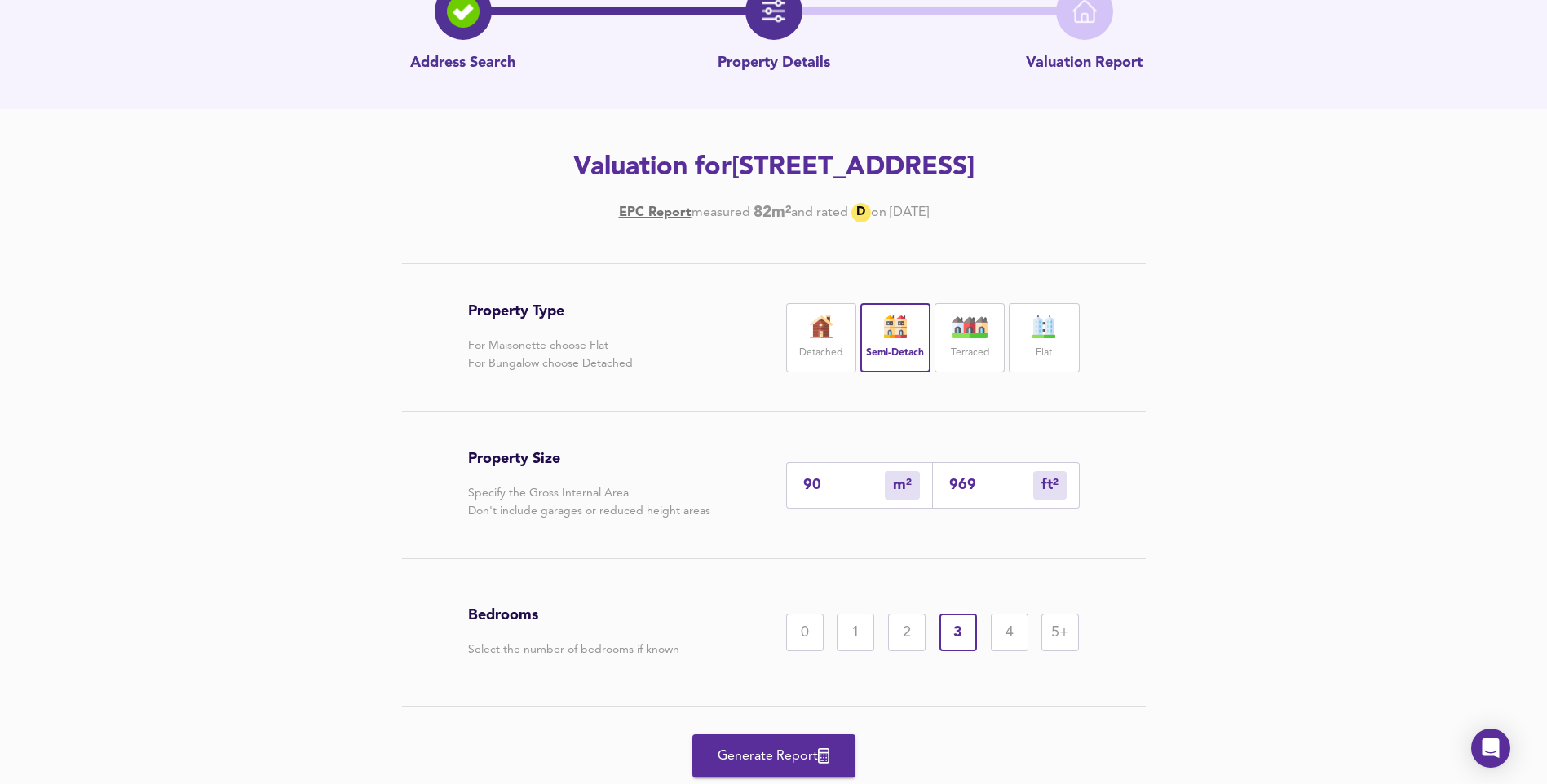
scroll to position [150, 0]
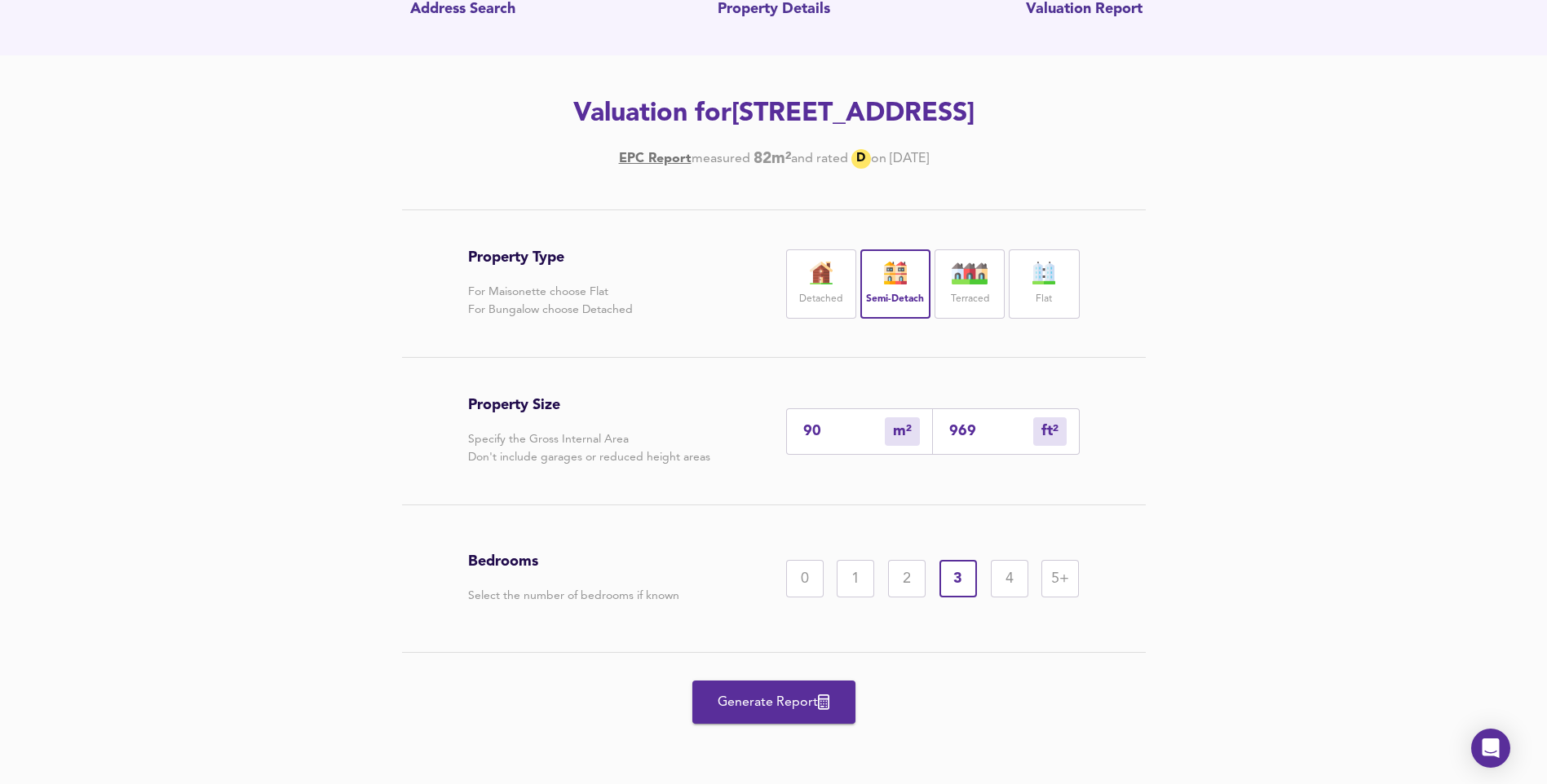
type input "90"
click at [755, 705] on span "Generate Report" at bounding box center [773, 702] width 131 height 23
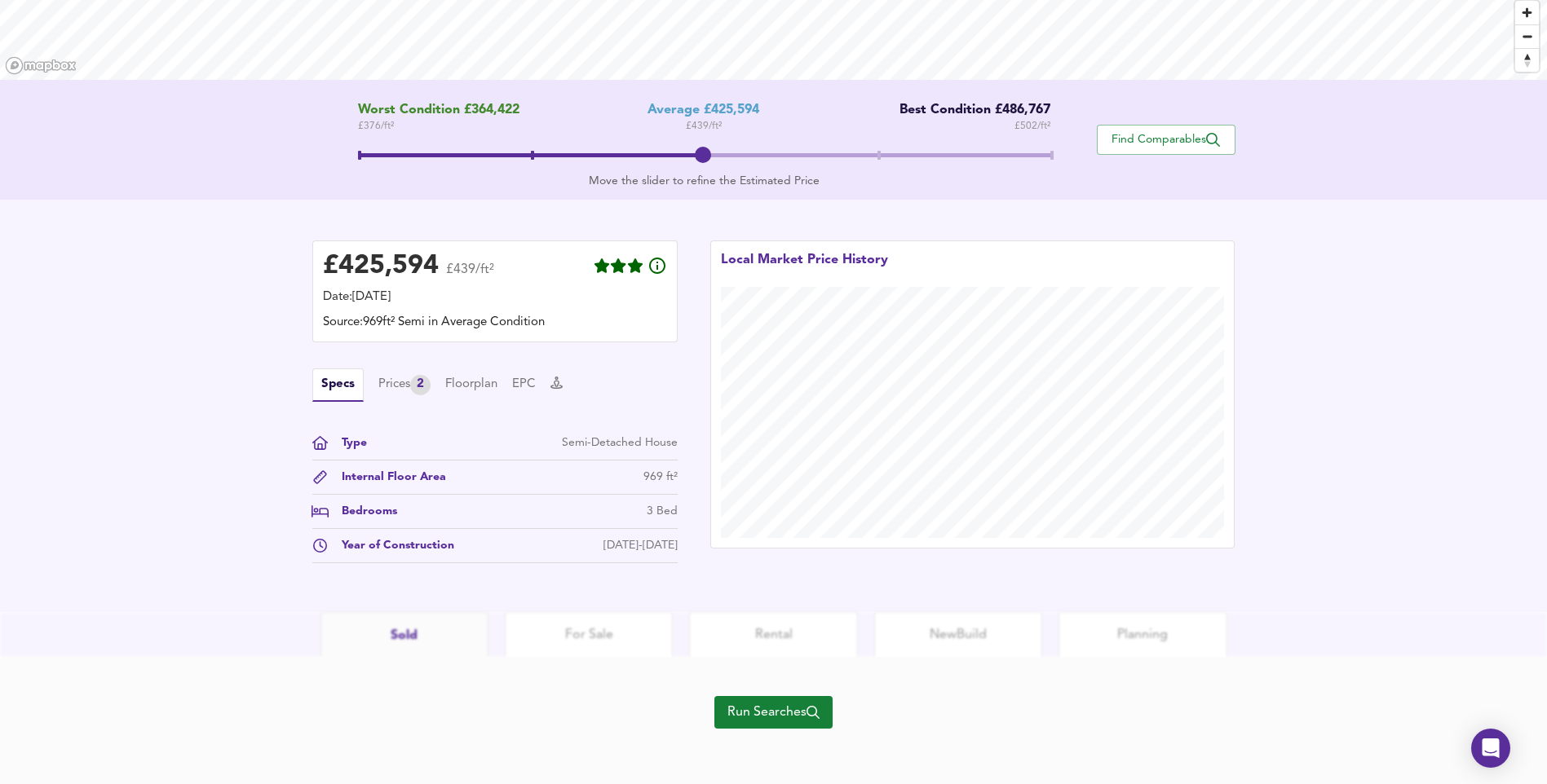
scroll to position [262, 0]
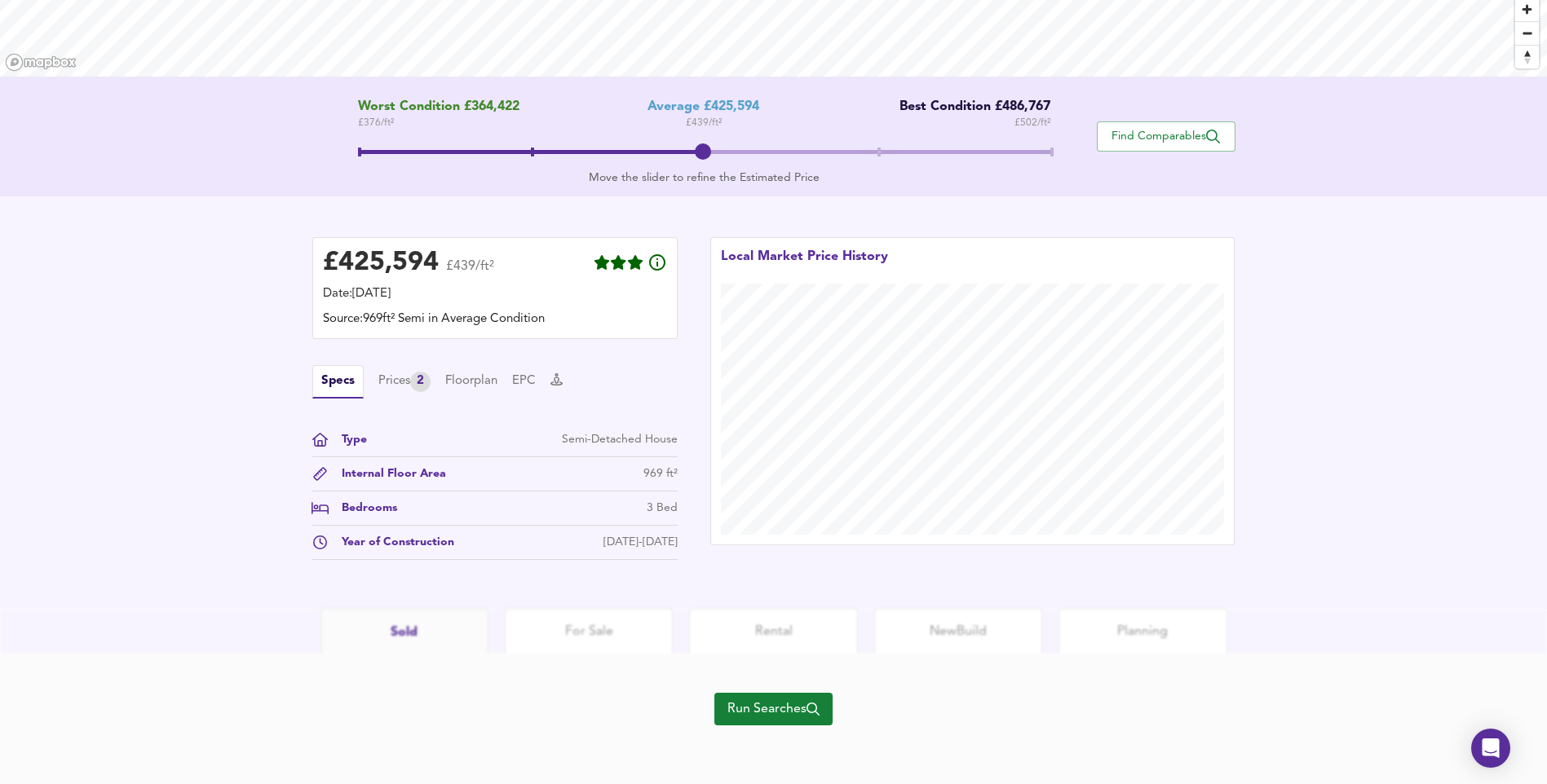
click at [784, 716] on span "Run Searches" at bounding box center [773, 709] width 92 height 23
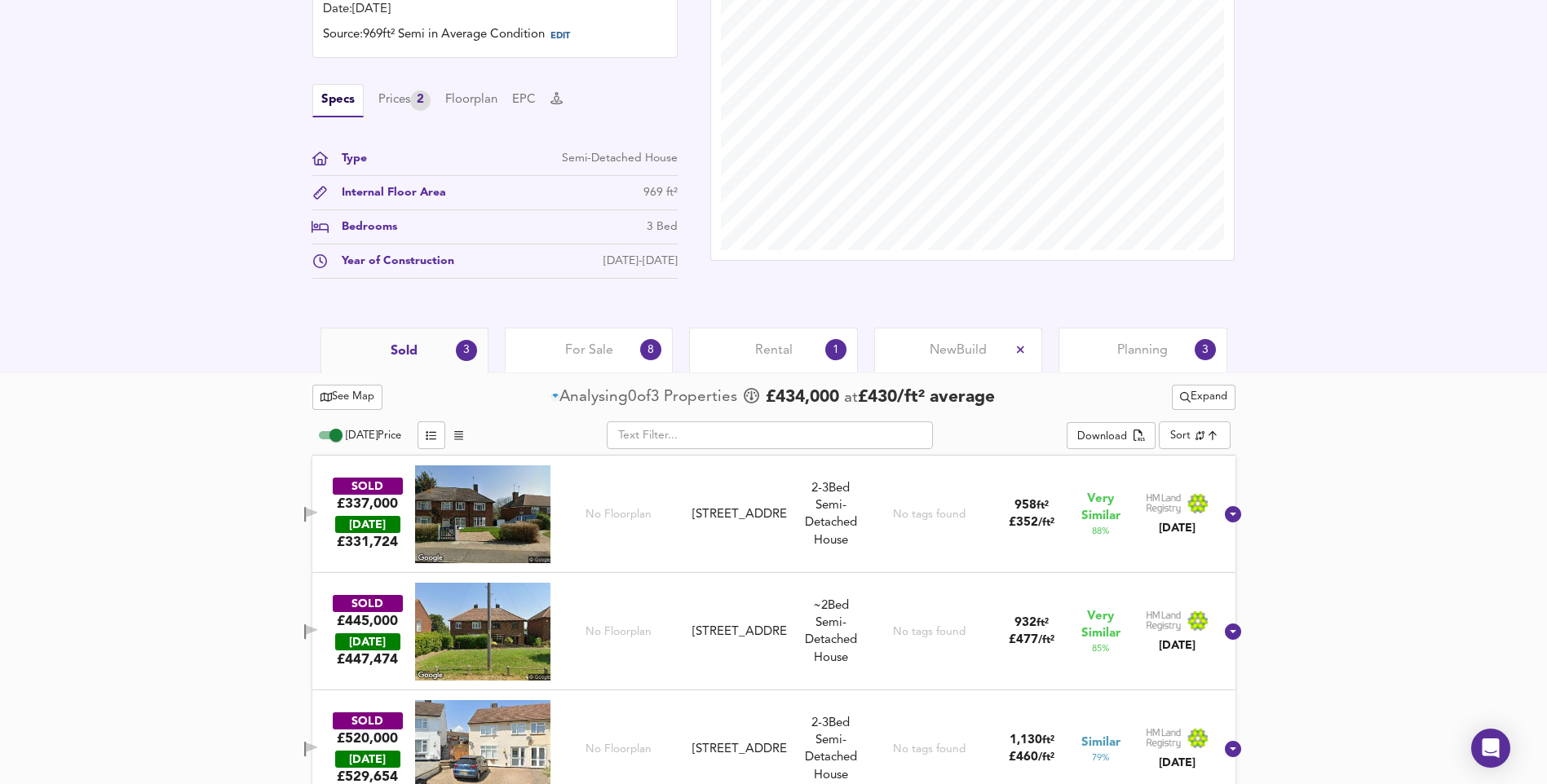
scroll to position [509, 0]
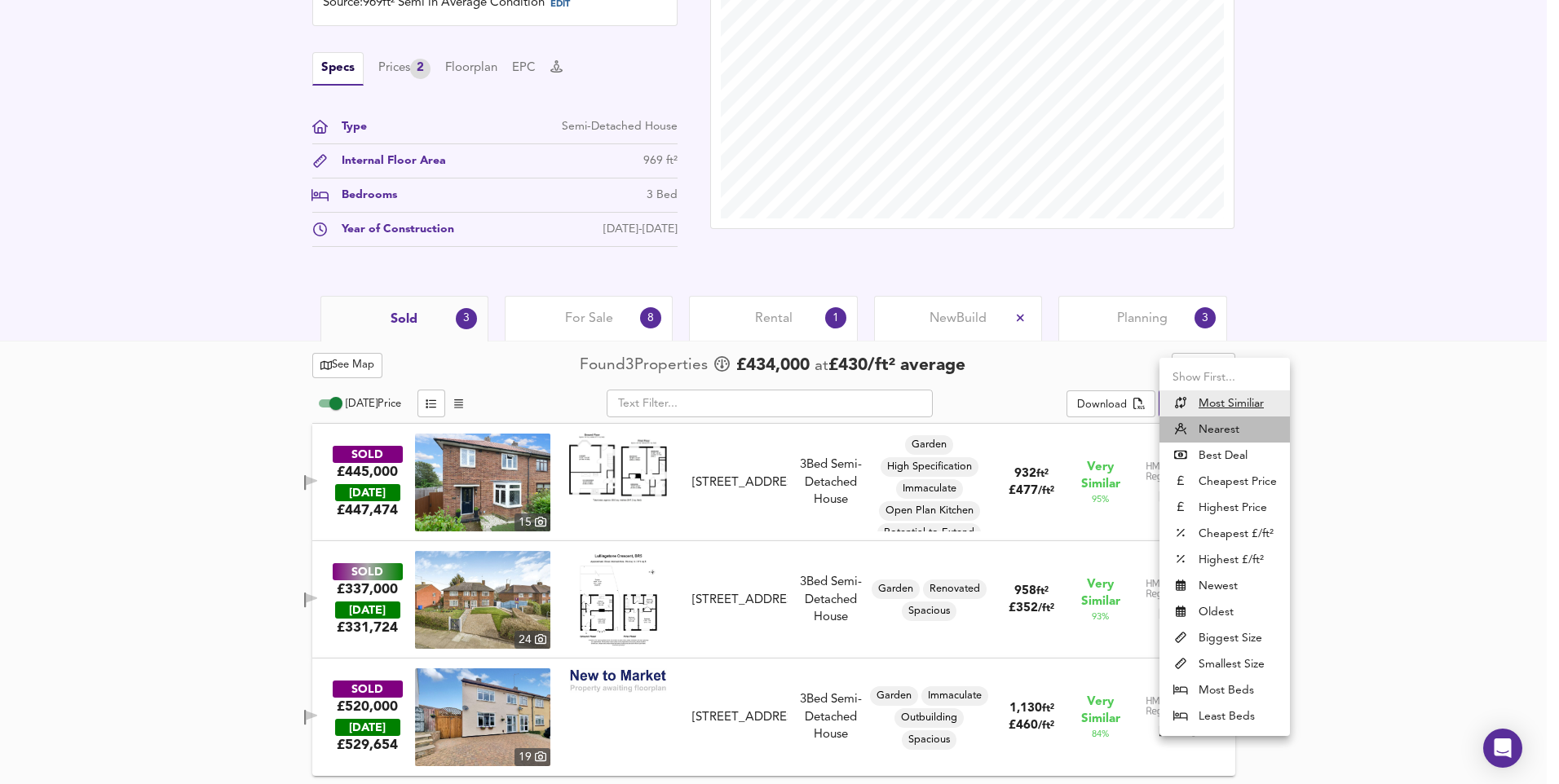
click at [1216, 428] on li "Nearest" at bounding box center [1225, 429] width 131 height 26
type input "distancetocenter"
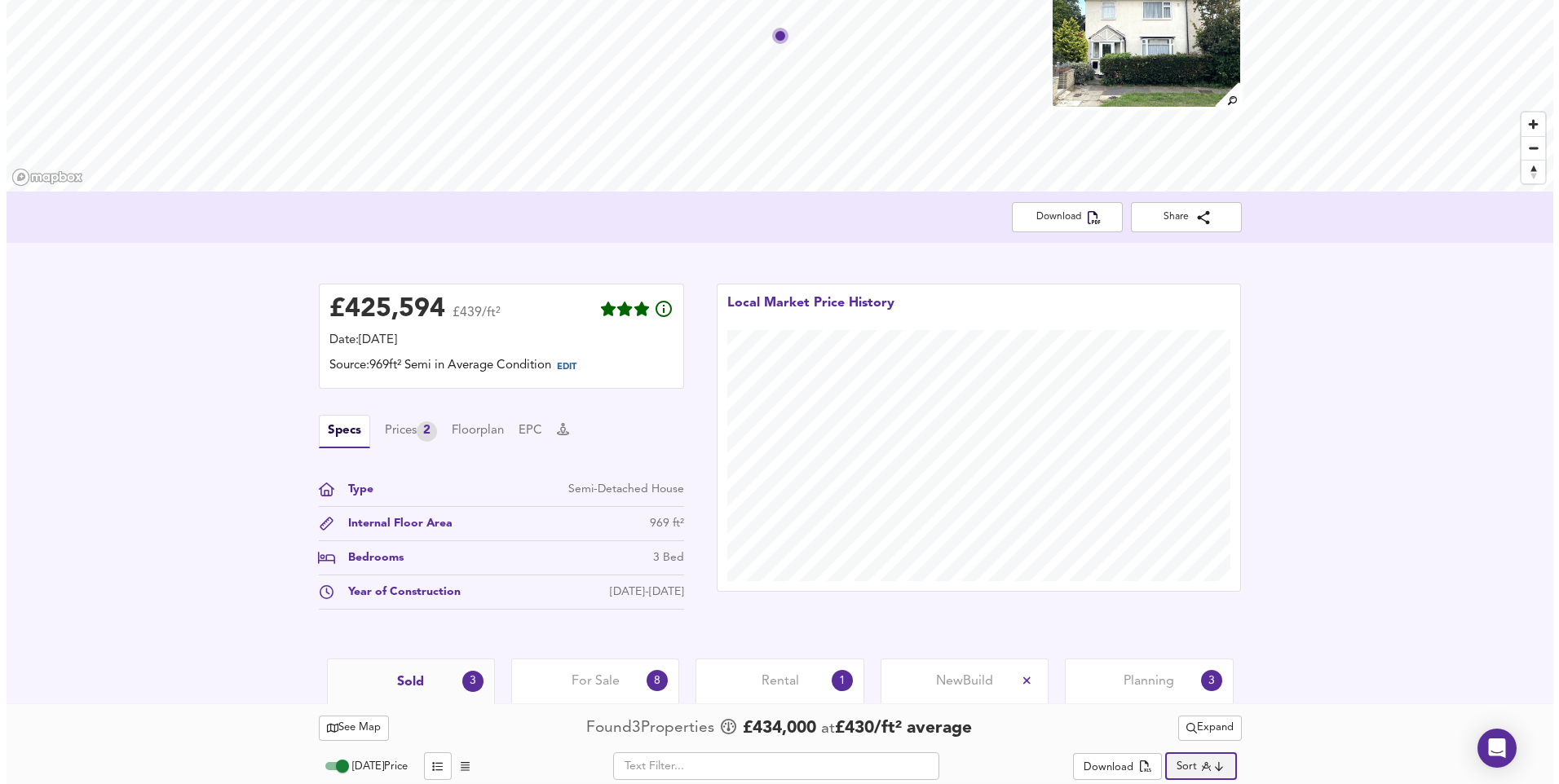
scroll to position [0, 0]
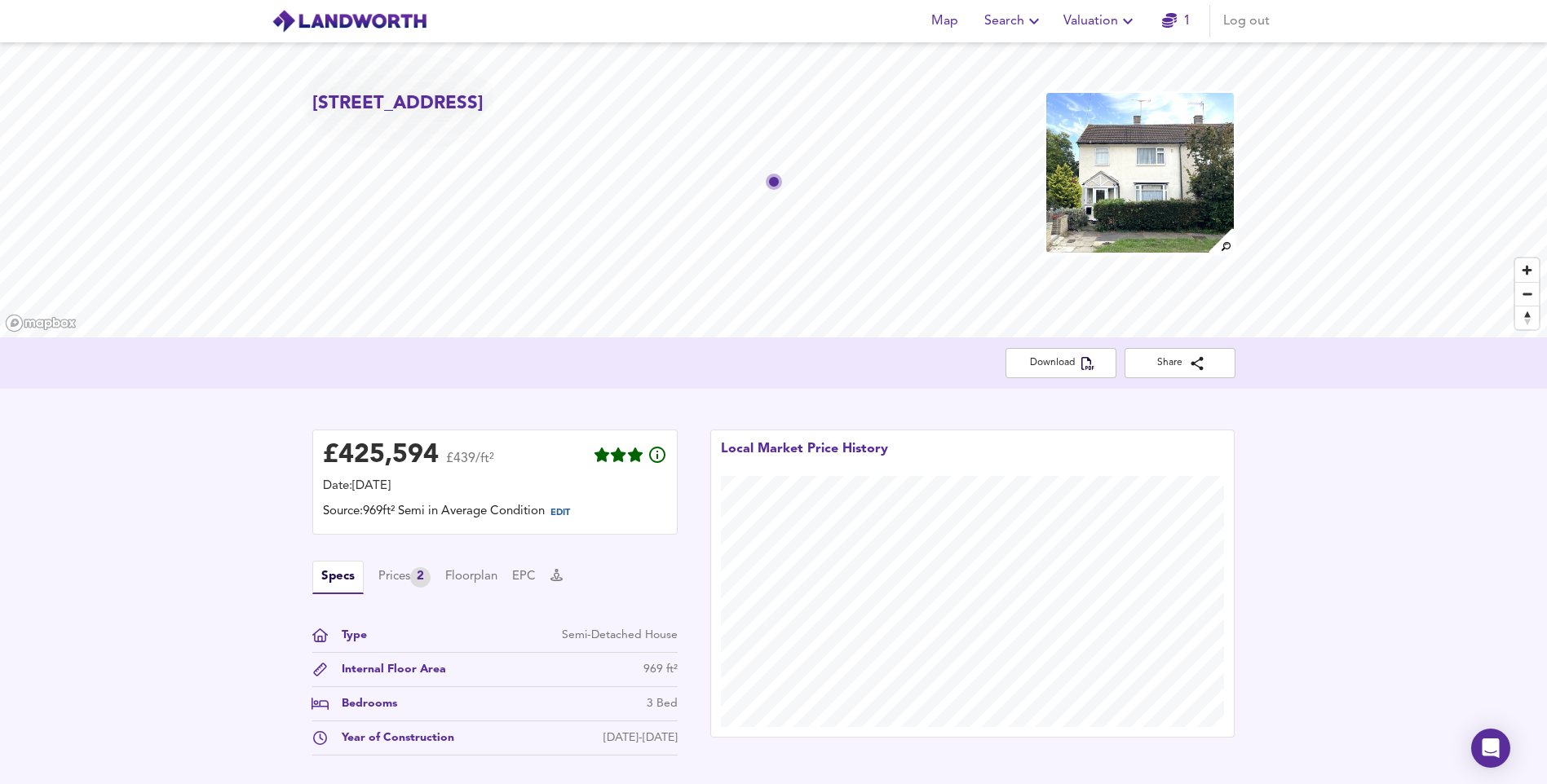
click at [1104, 11] on span "Valuation" at bounding box center [1100, 20] width 74 height 23
click at [1102, 60] on li "New Valuation Report" at bounding box center [1100, 59] width 195 height 29
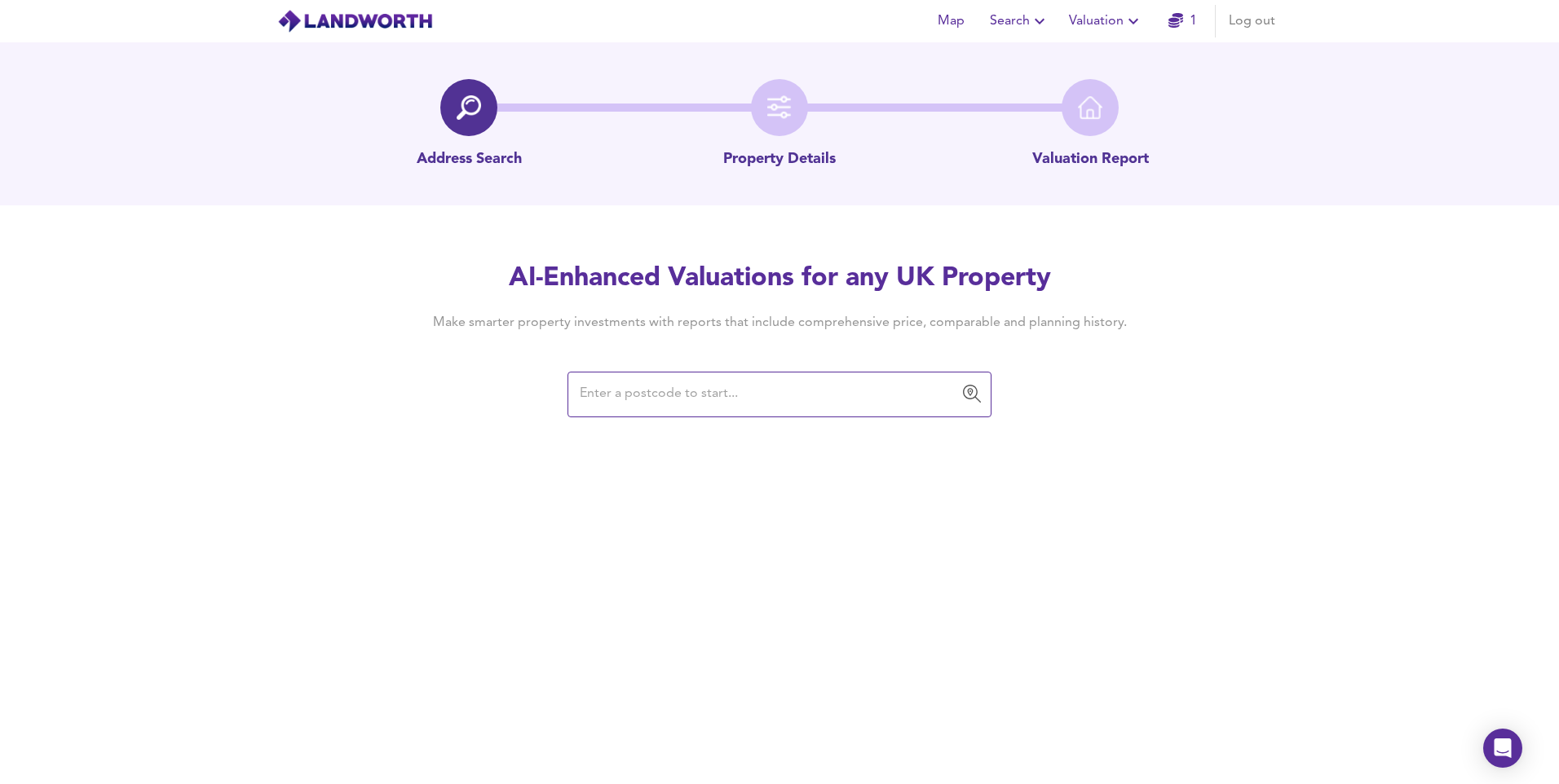
paste input "BR3 1TA"
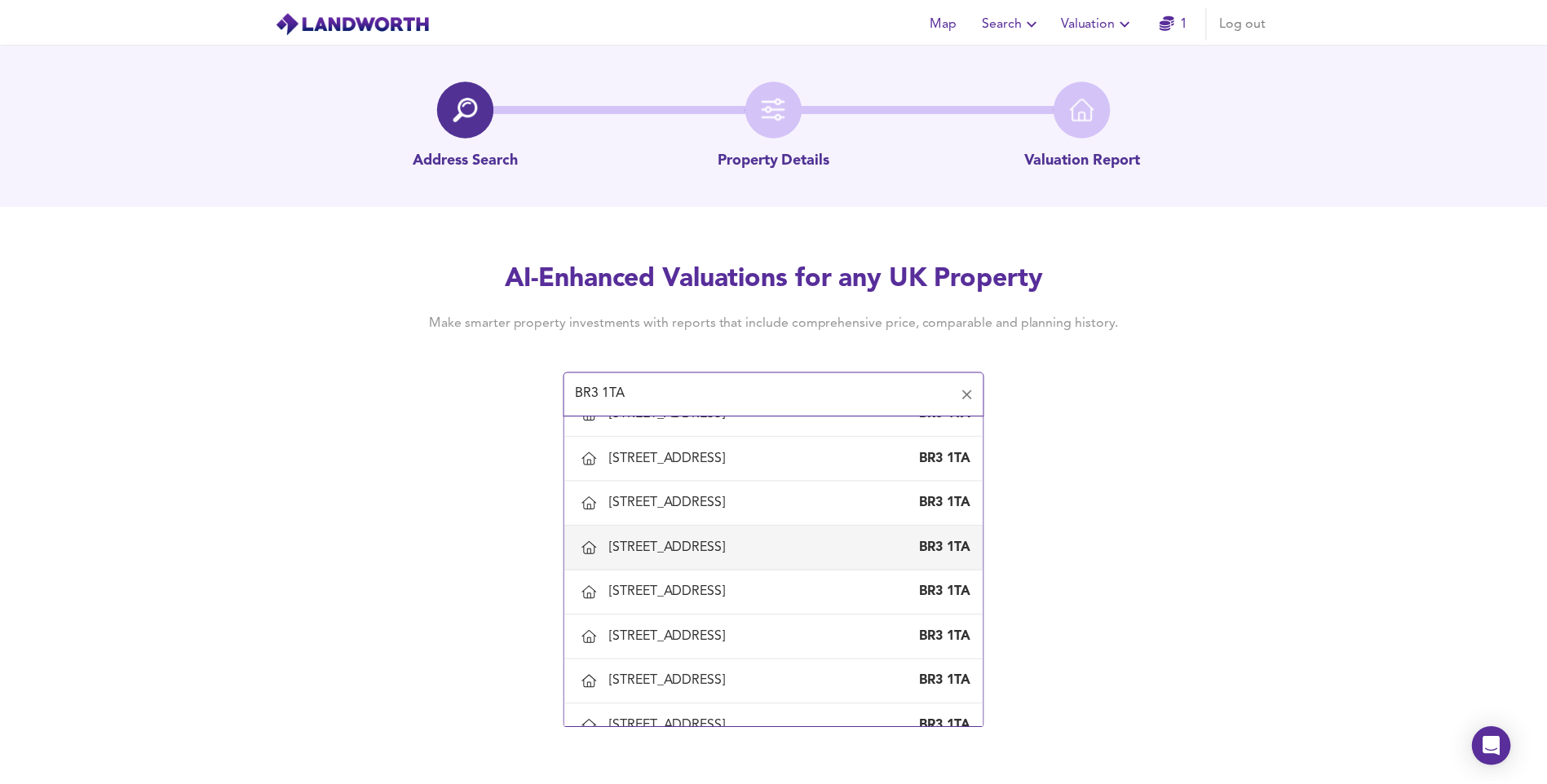
scroll to position [489, 0]
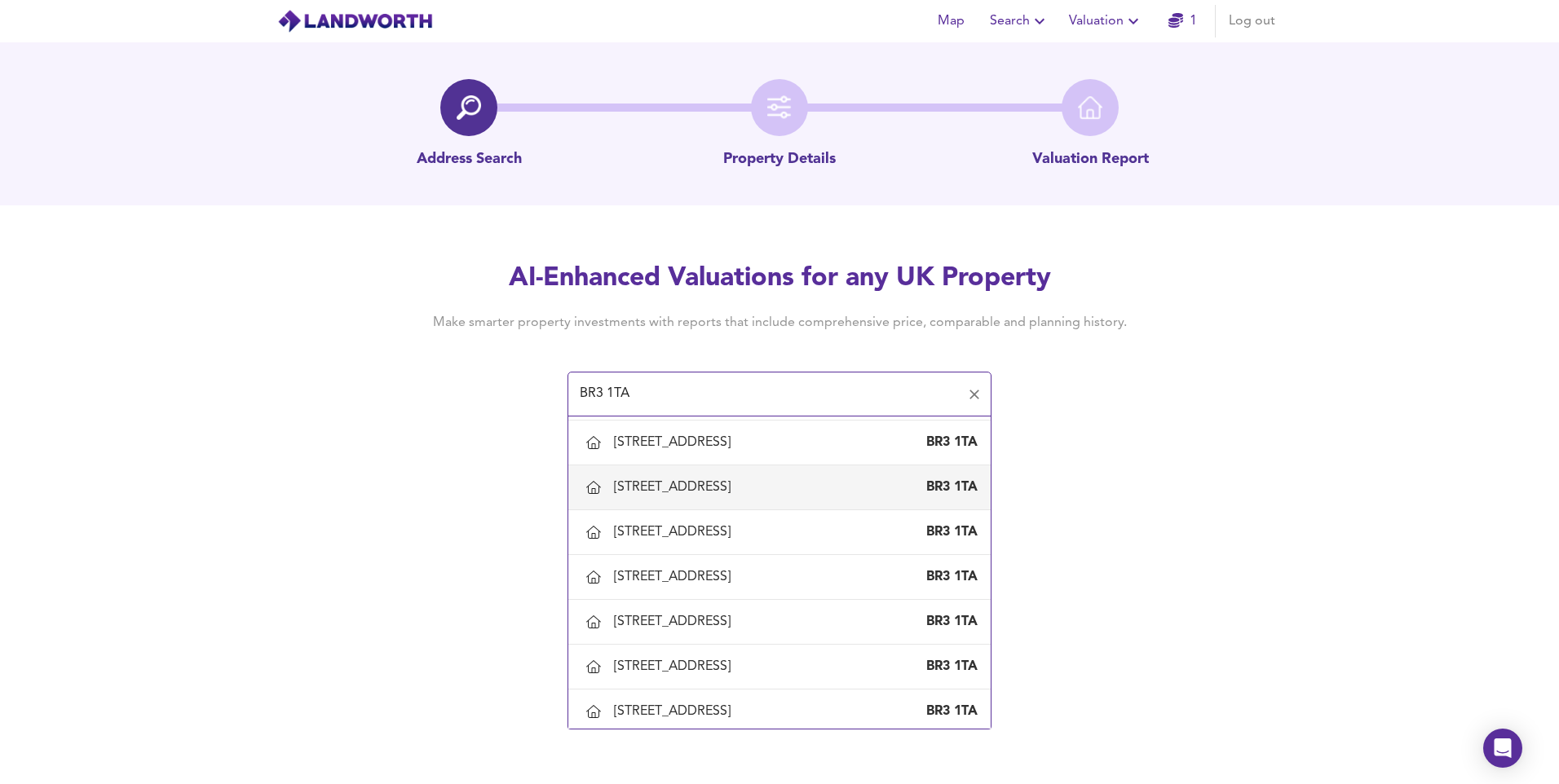
click at [705, 484] on div "13 Greycot Road, Beckenham, Bromley" at bounding box center [676, 487] width 123 height 18
type input "13 Greycot Road, Beckenham, Bromley"
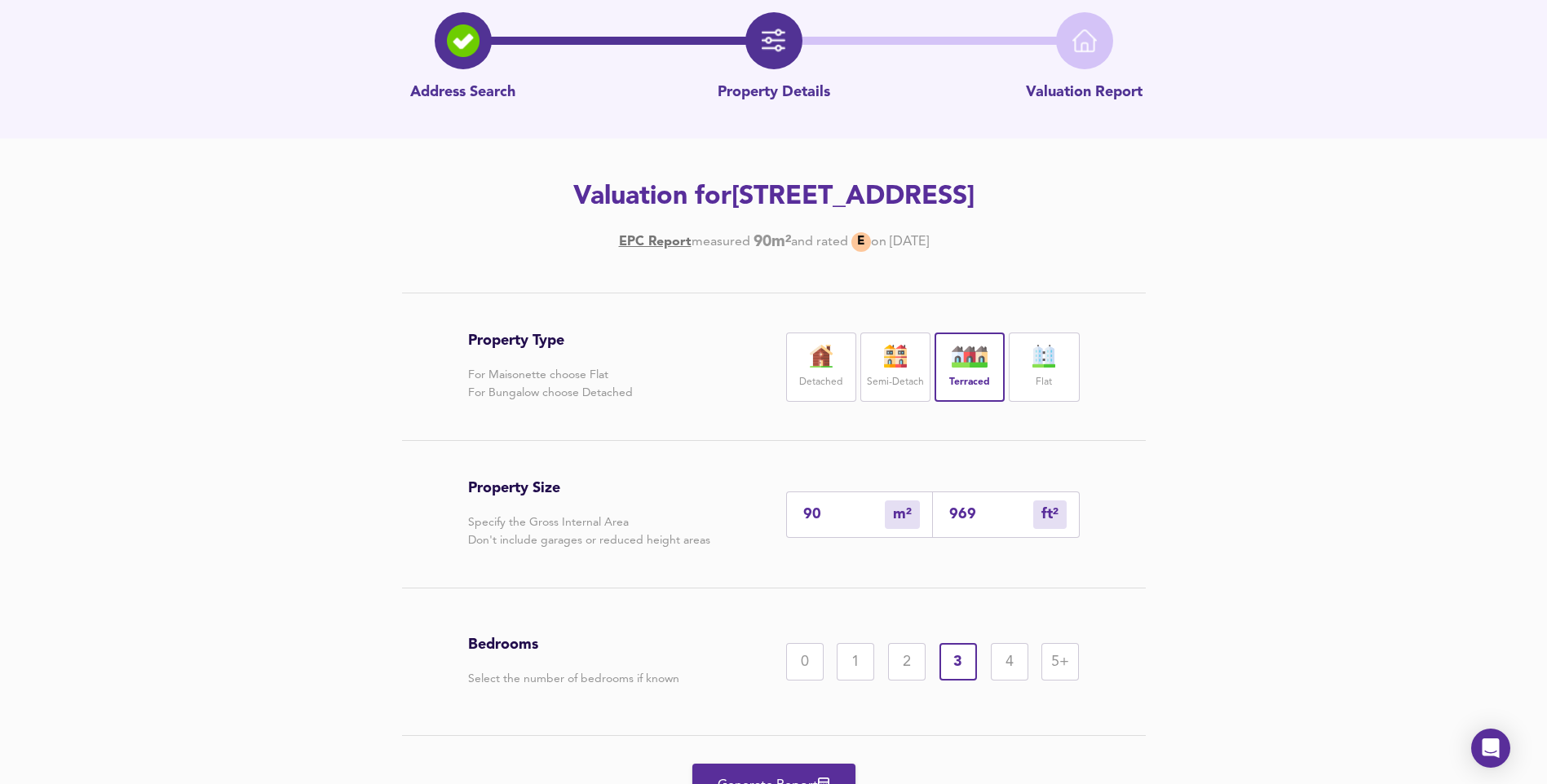
scroll to position [150, 0]
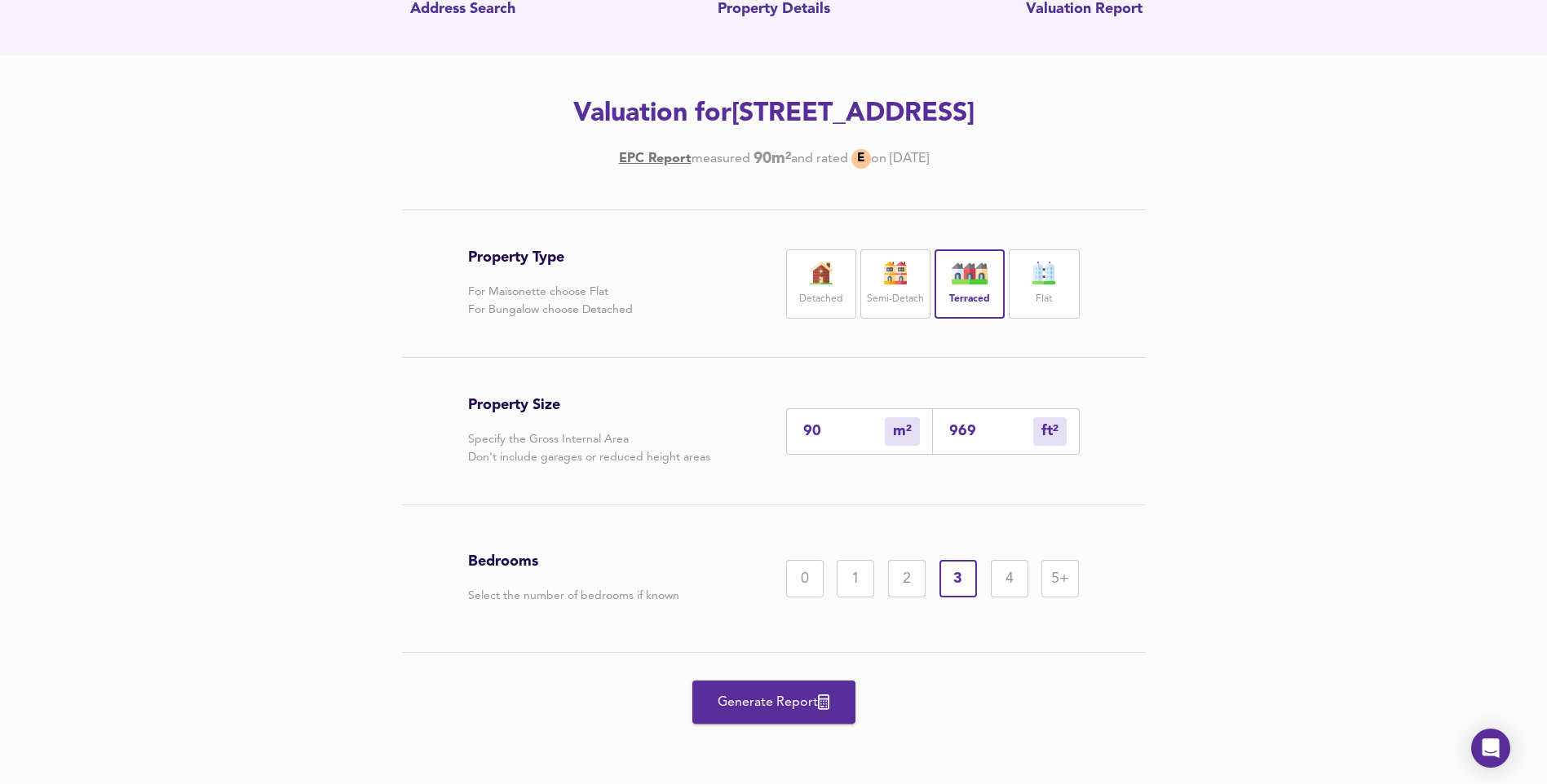
click at [771, 713] on span "Generate Report" at bounding box center [773, 702] width 131 height 23
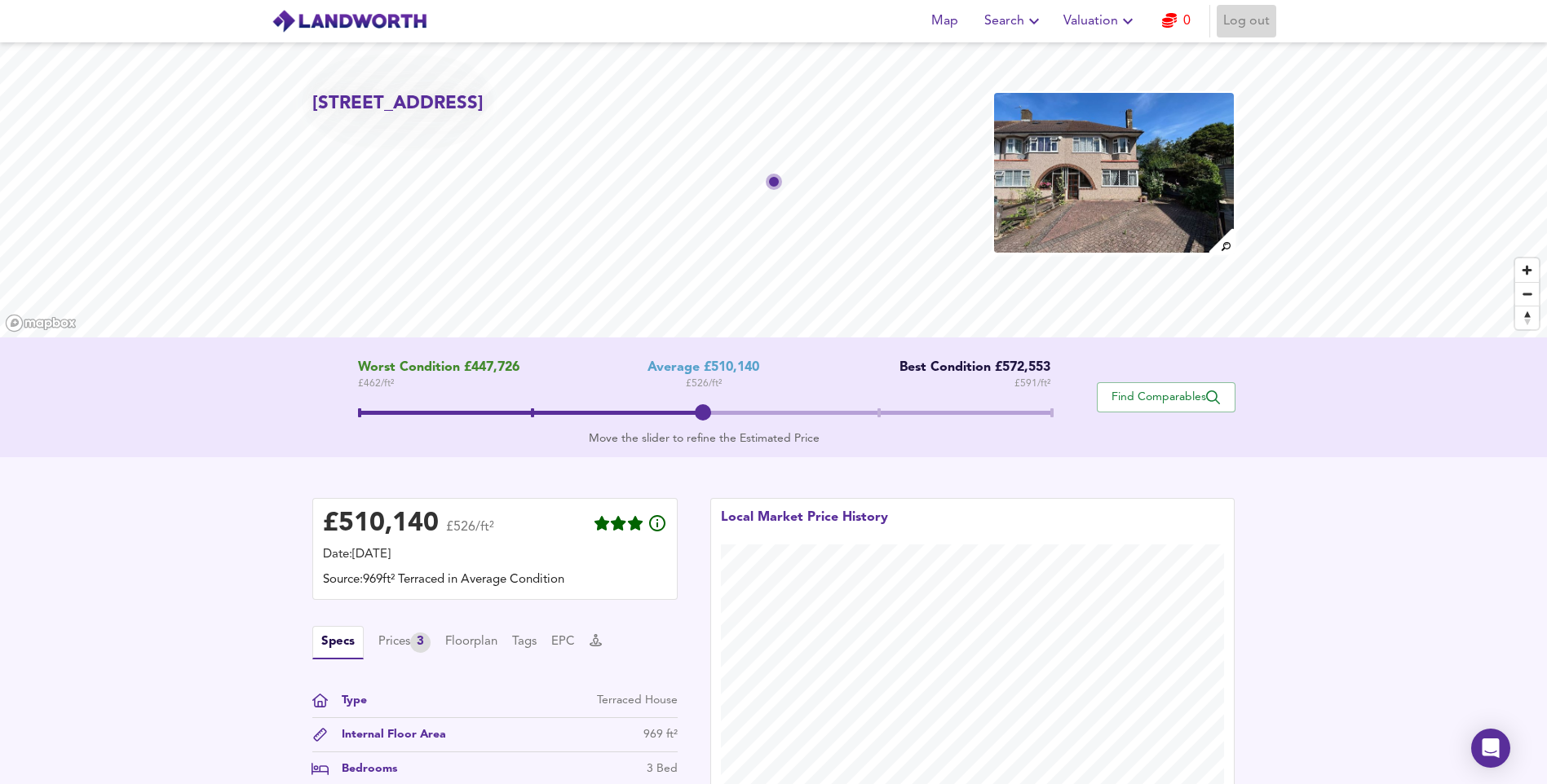
click at [1248, 26] on span "Log out" at bounding box center [1246, 20] width 46 height 23
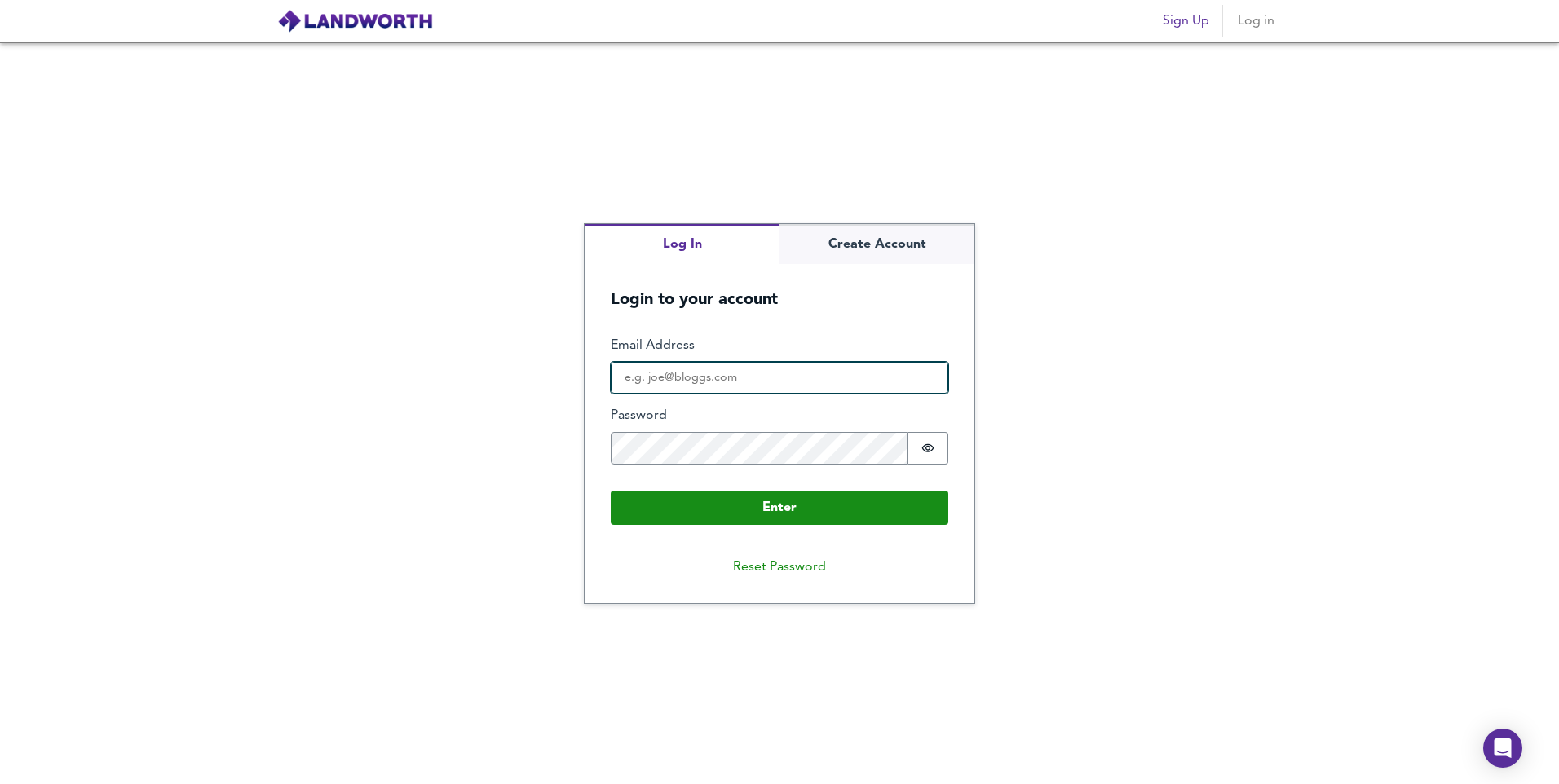
type input "vishal.joshilovesjigna12345@gmail.com"
click at [856, 250] on div "Log In Create Account Login to your account Enter Email Address vishal.joshilov…" at bounding box center [779, 414] width 390 height 379
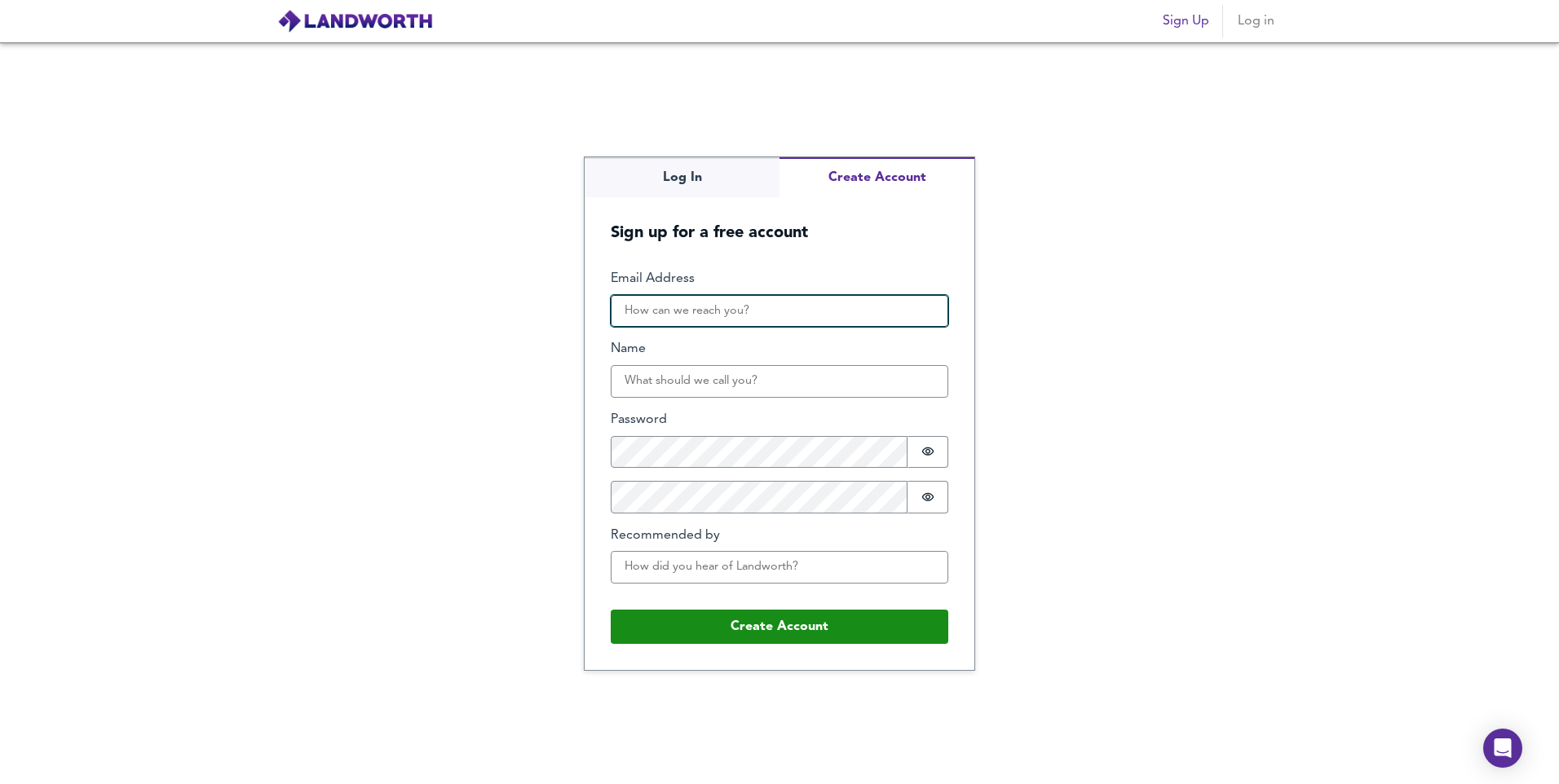
click at [790, 320] on input "Email Address" at bounding box center [780, 311] width 338 height 32
type input "vishal.joshilovesneha@gmail.com"
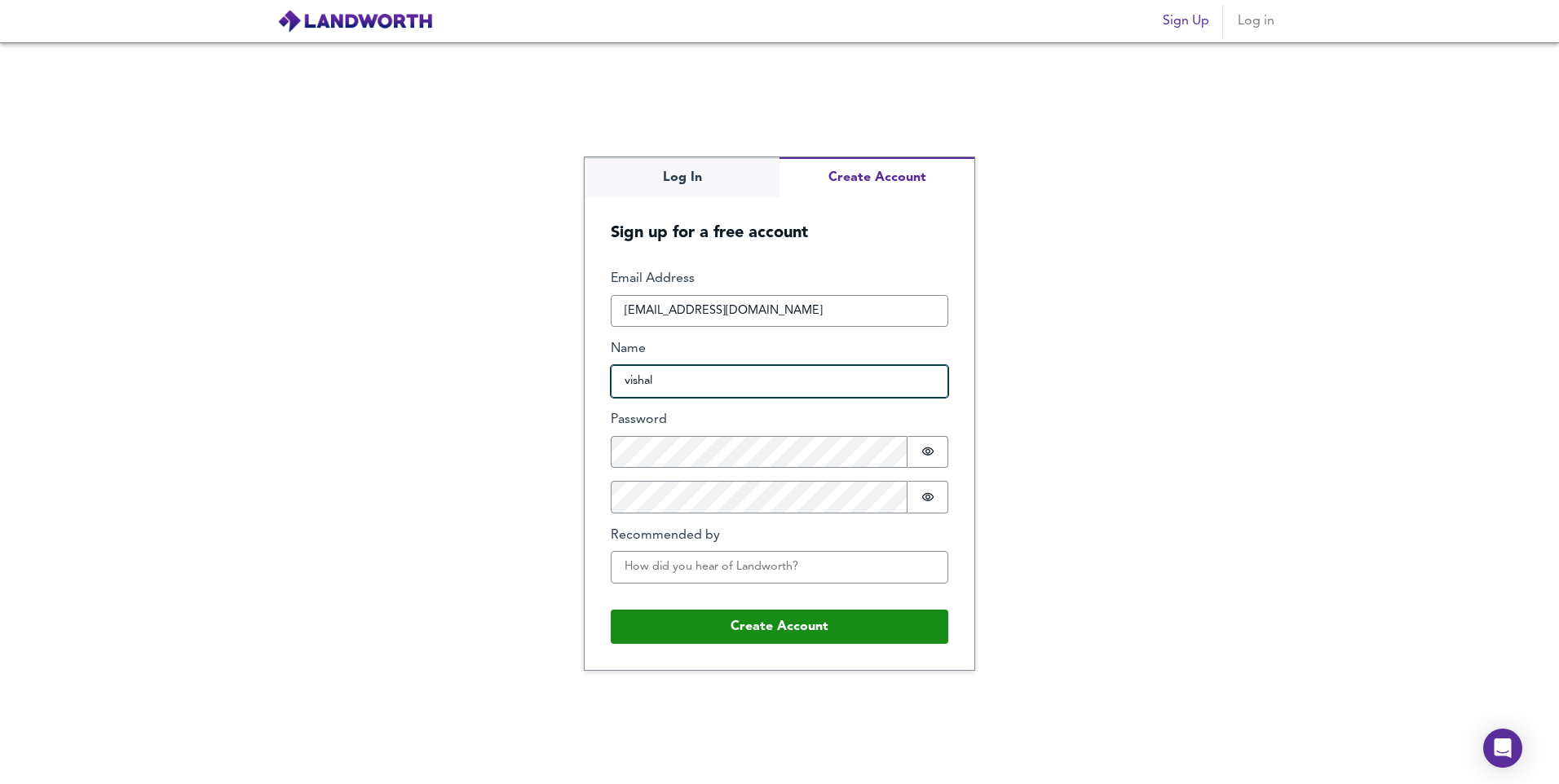
type input "vishal"
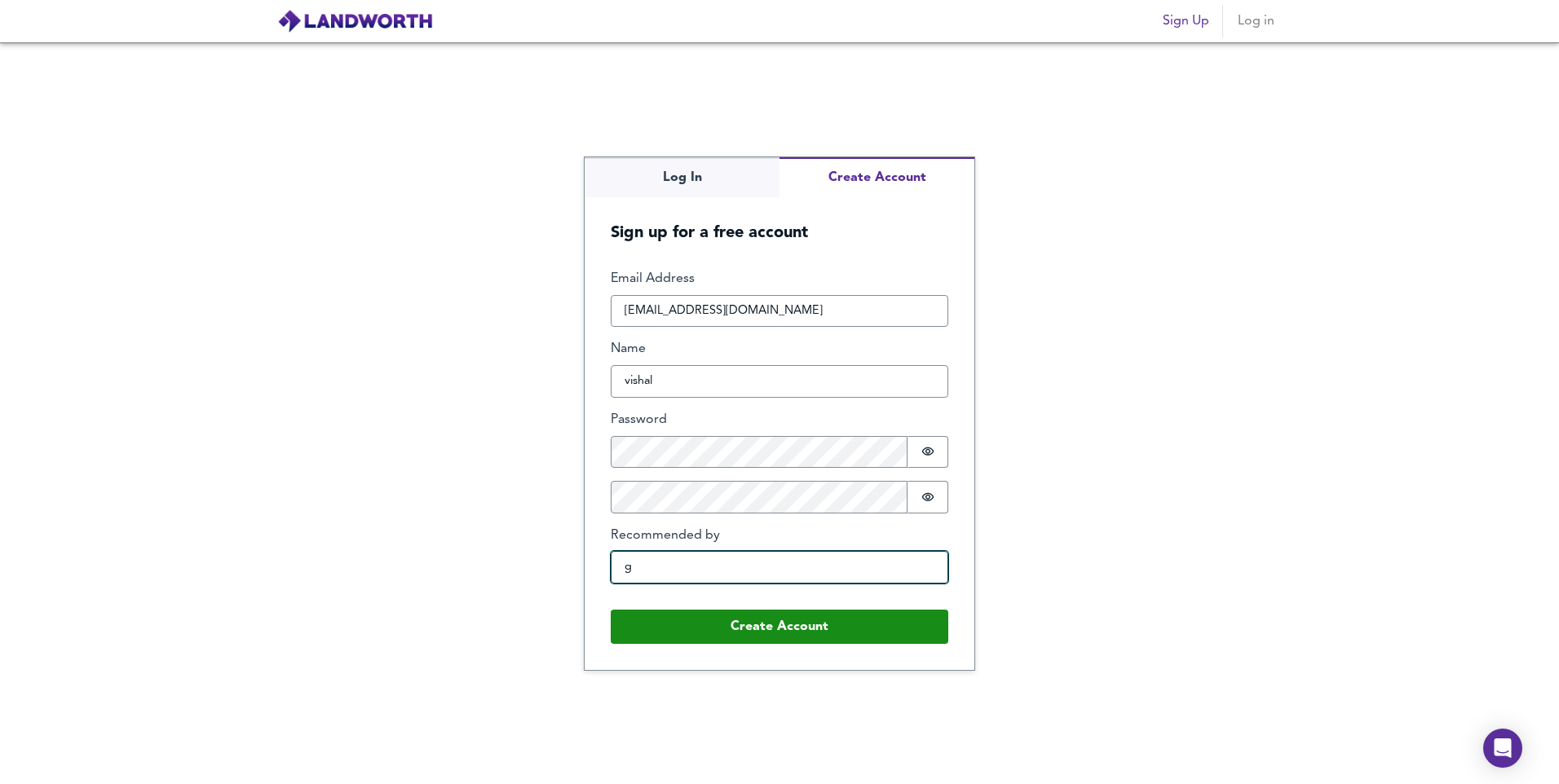
type input "google"
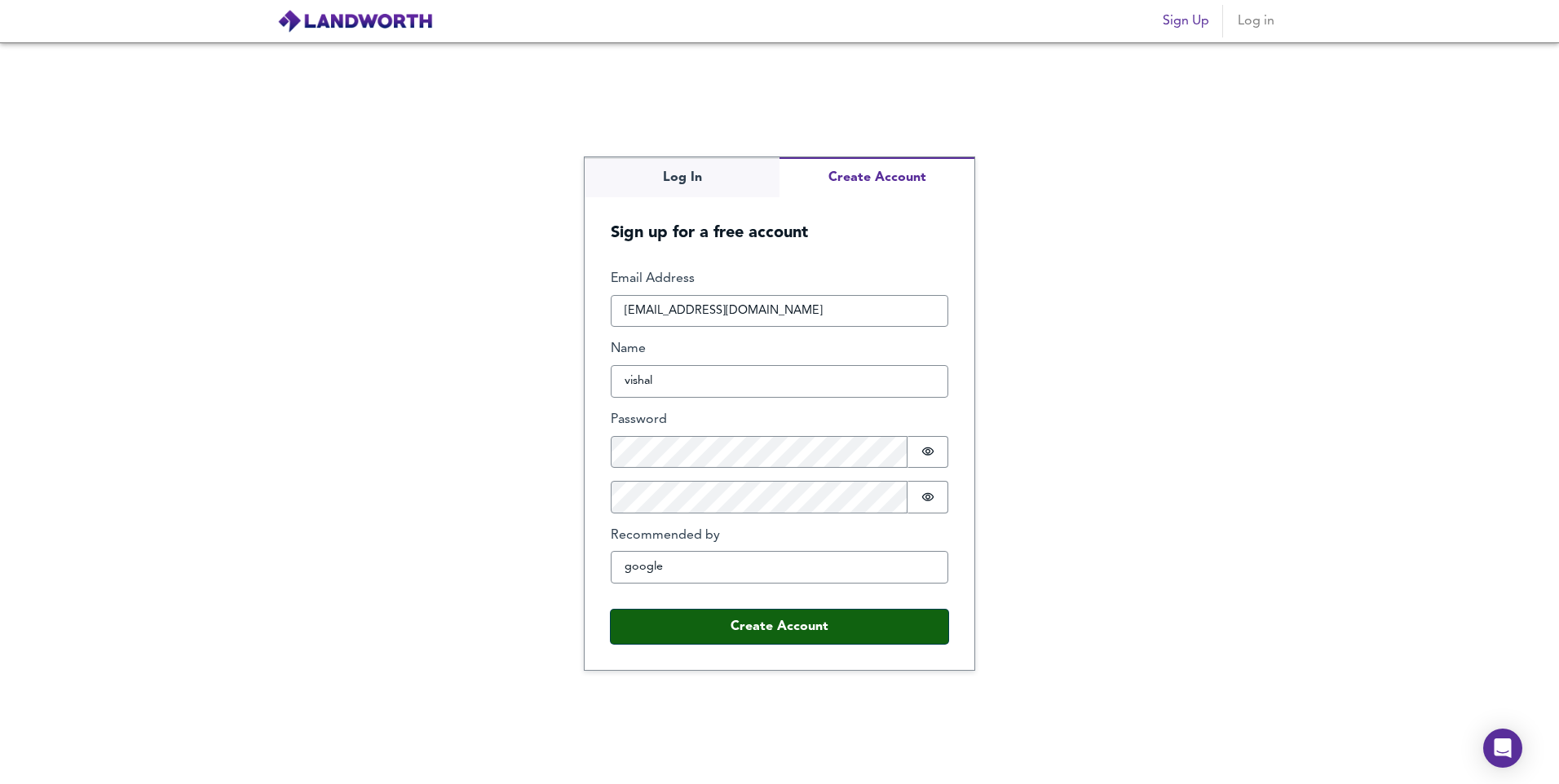
click at [761, 630] on button "Create Account" at bounding box center [780, 627] width 338 height 34
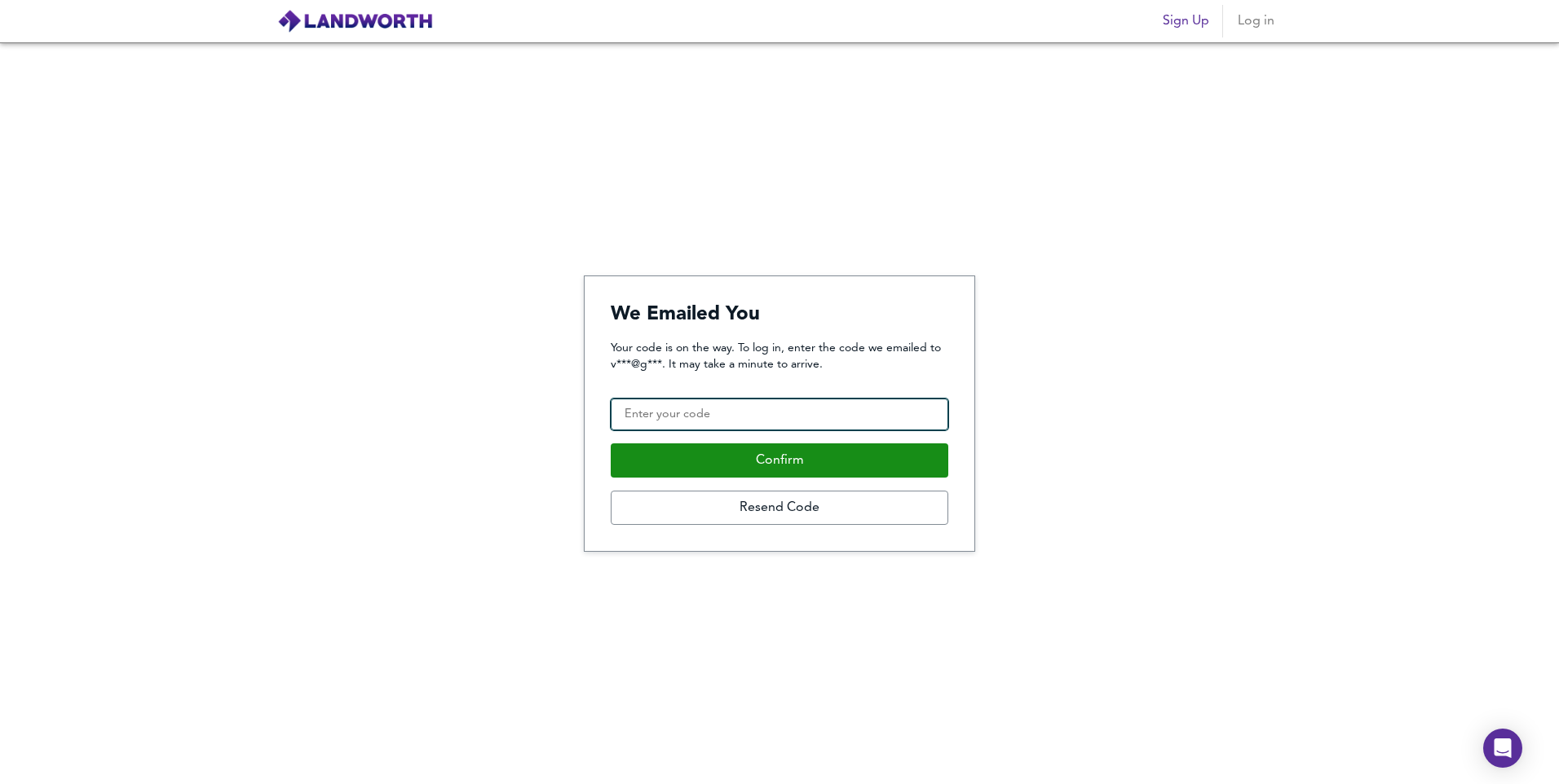
click at [748, 415] on input "Confirmation Code" at bounding box center [780, 415] width 338 height 32
type input "618566"
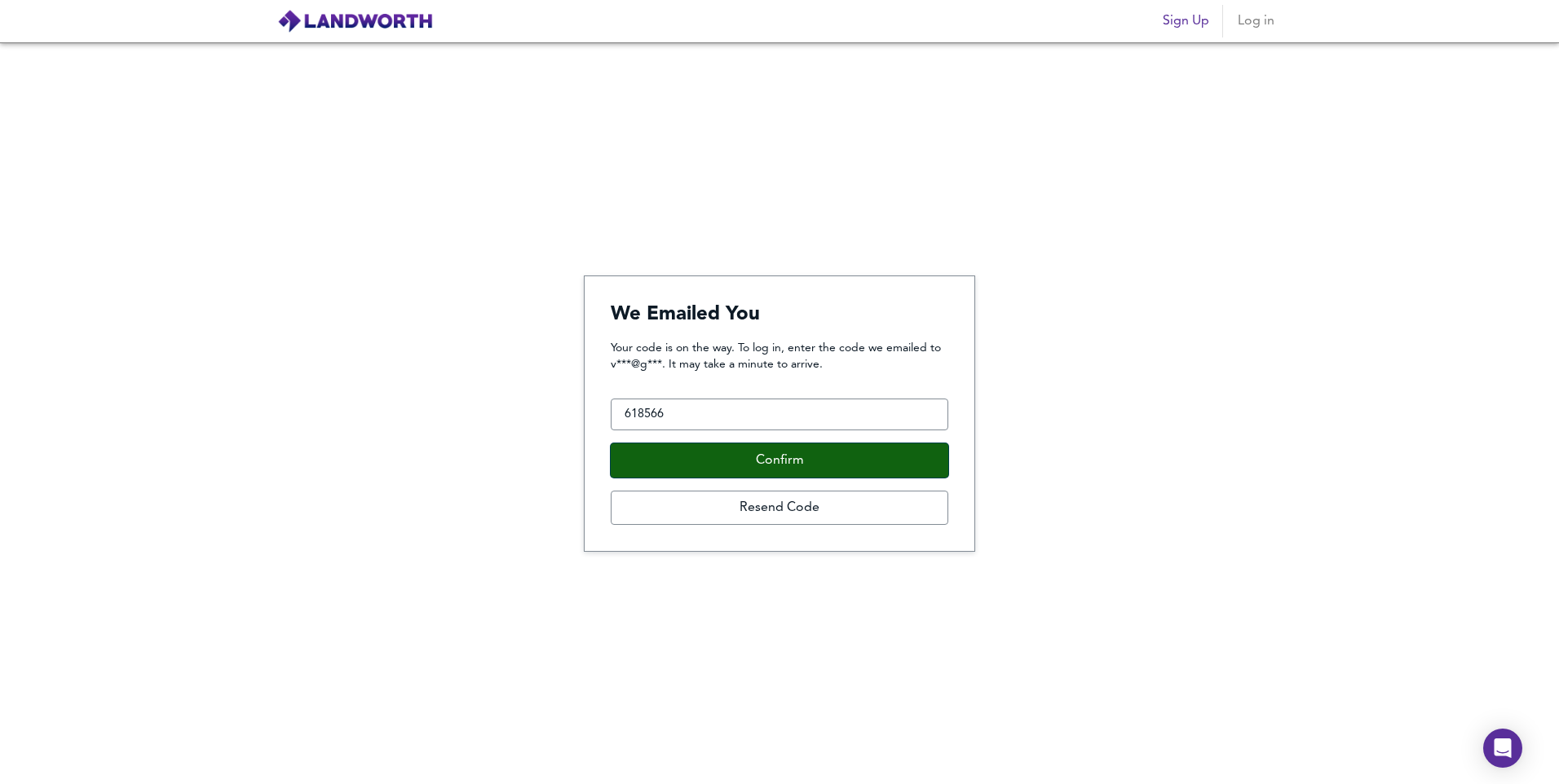
click at [798, 460] on button "Confirm" at bounding box center [780, 461] width 338 height 34
